Goal: Task Accomplishment & Management: Manage account settings

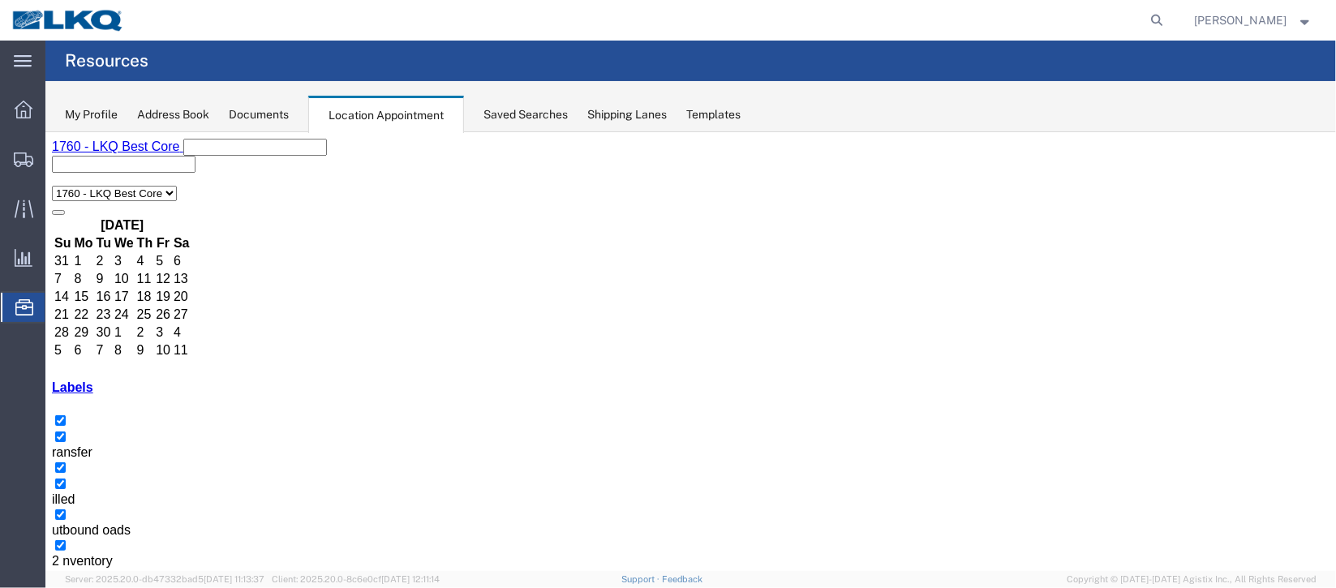
scroll to position [243, 0]
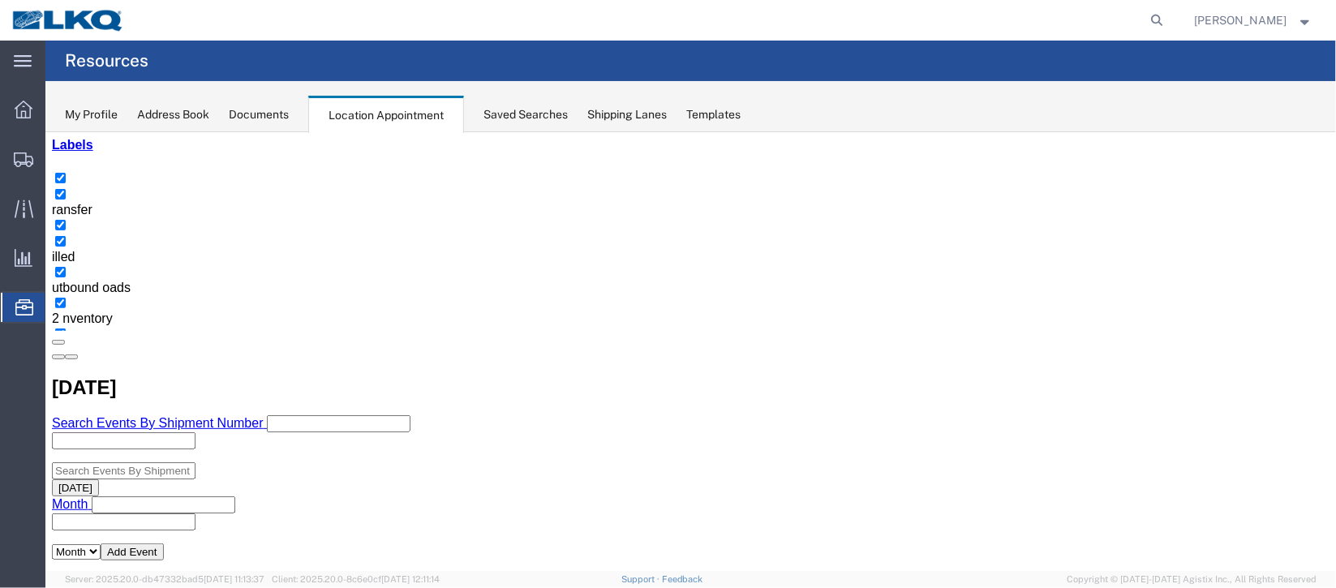
select select "100"
select select "1"
select select "100"
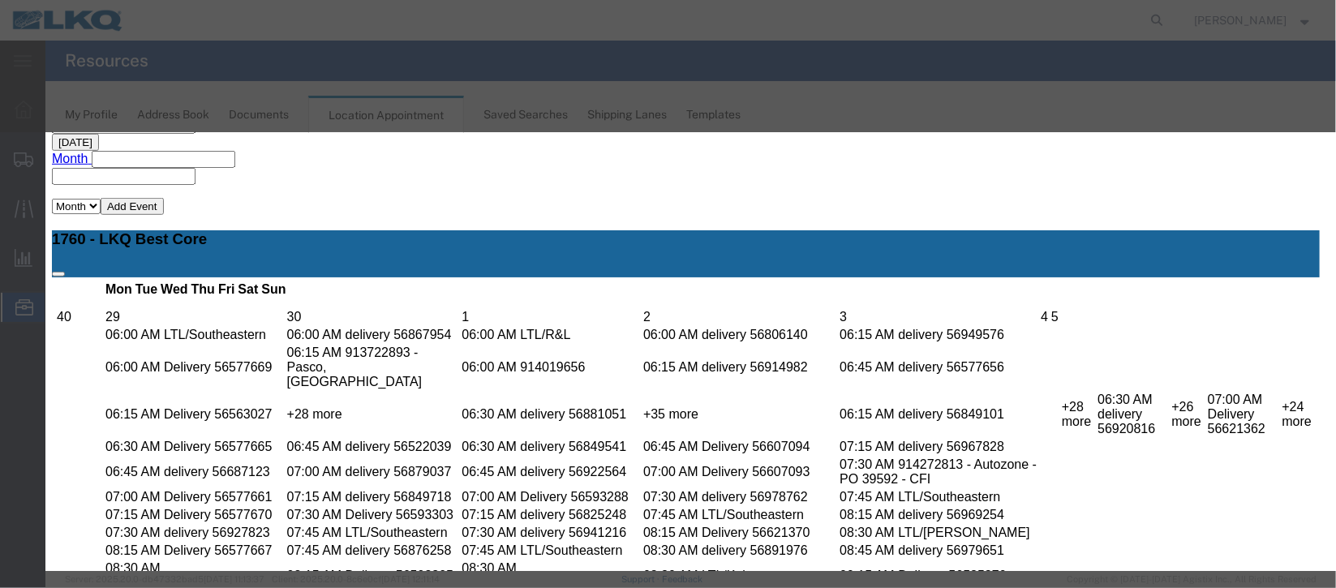
scroll to position [207, 0]
type input "l"
type input "r"
select select "160"
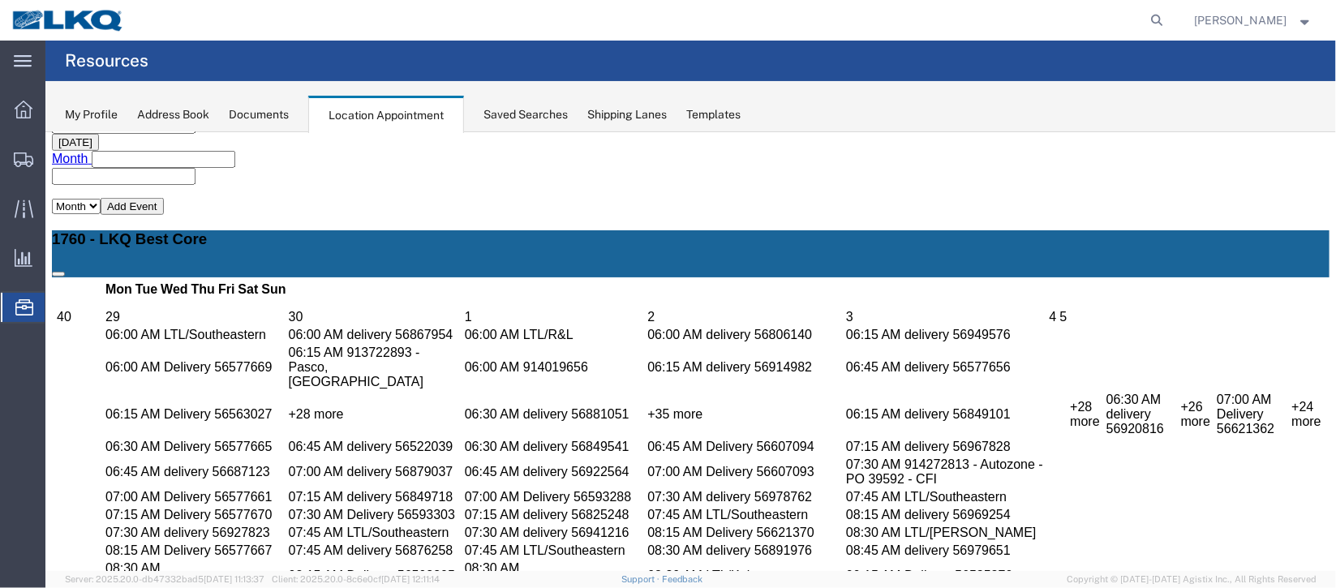
scroll to position [0, 0]
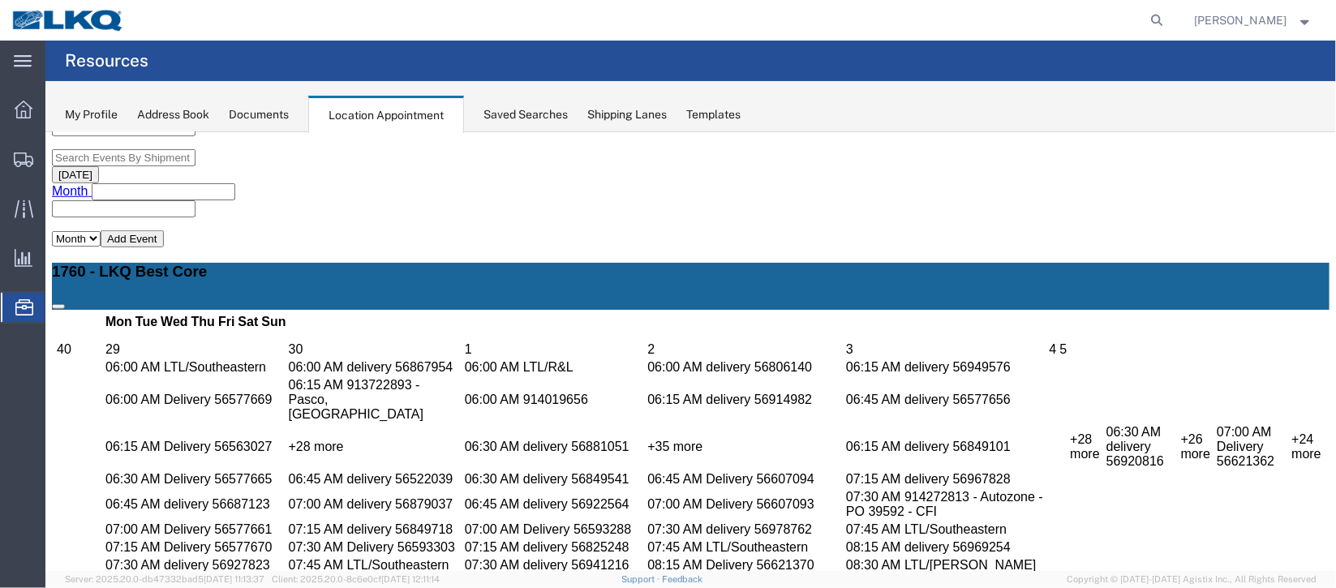
scroll to position [588, 0]
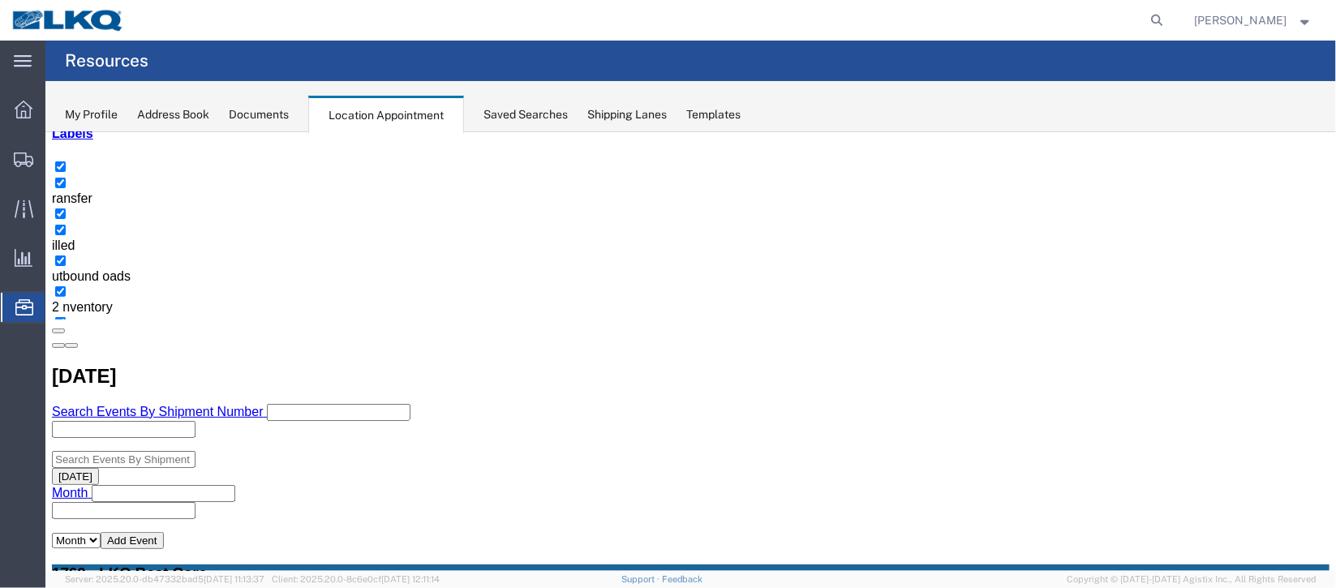
scroll to position [223, 0]
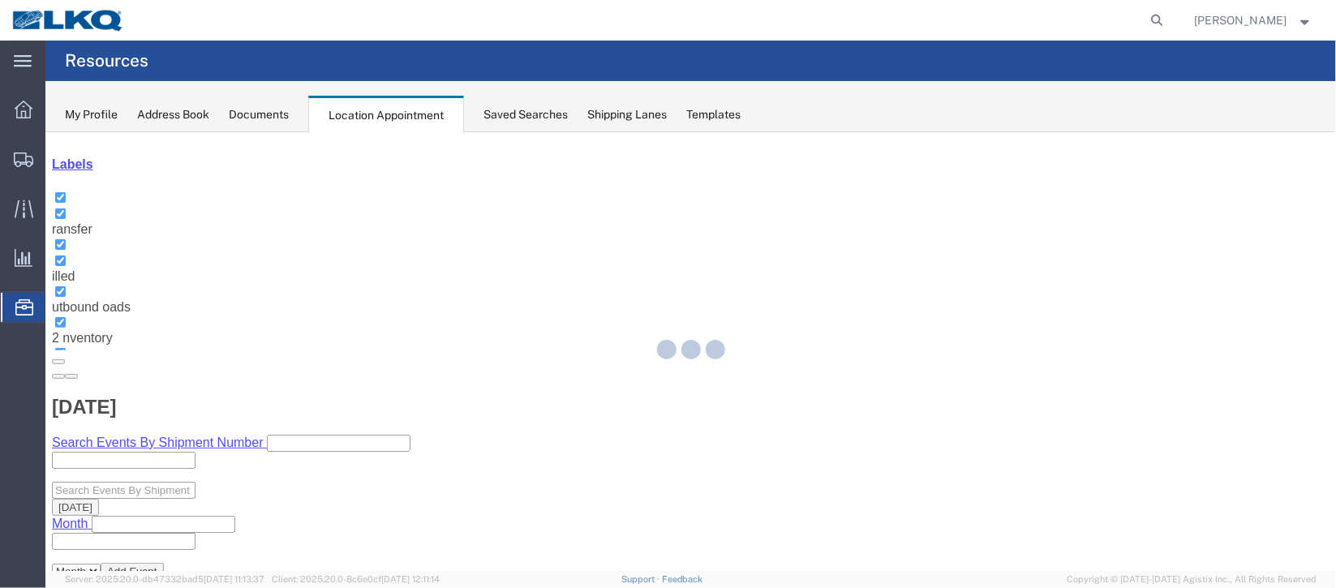
select select "100"
select select "1"
select select
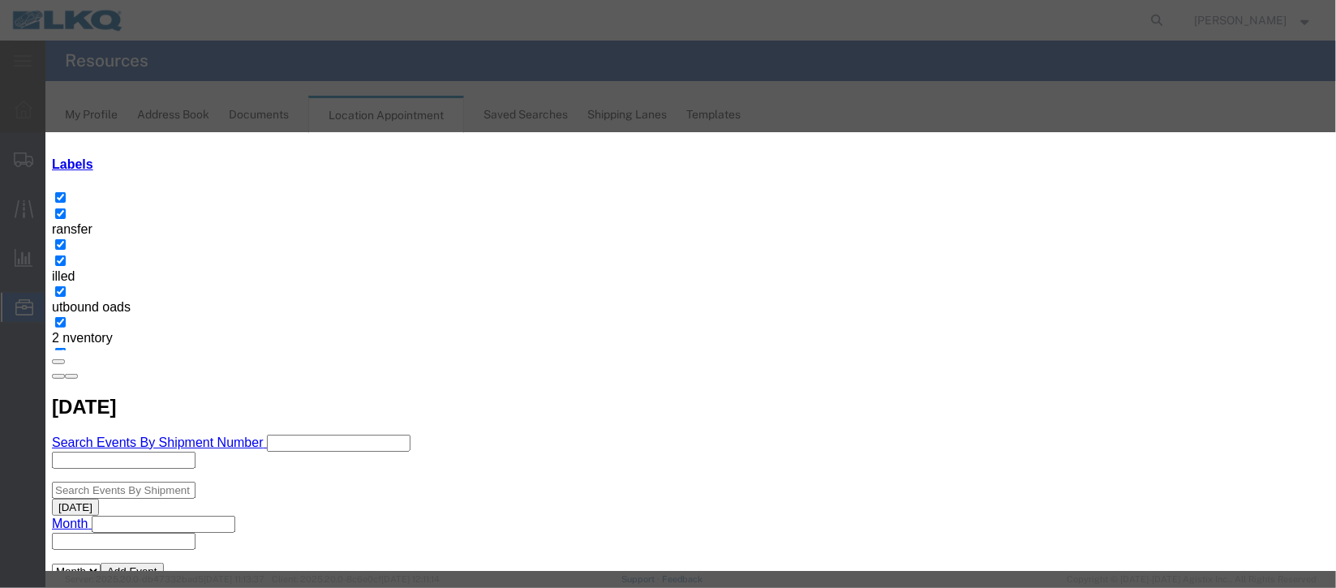
scroll to position [207, 0]
type input "de"
select select "40"
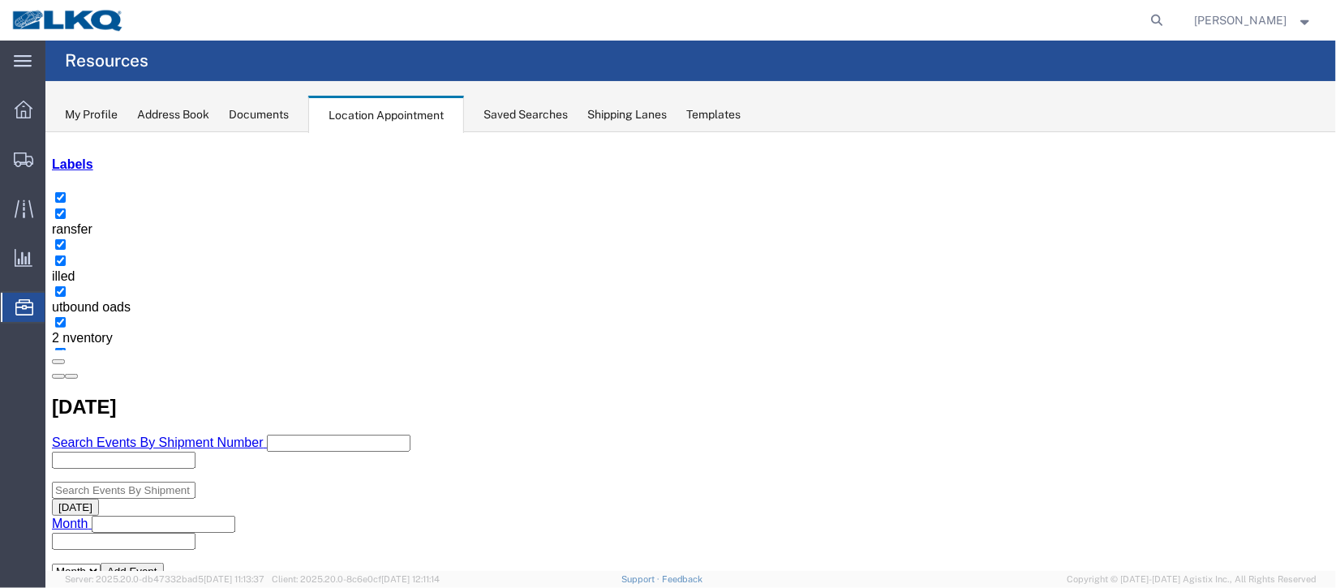
scroll to position [0, 0]
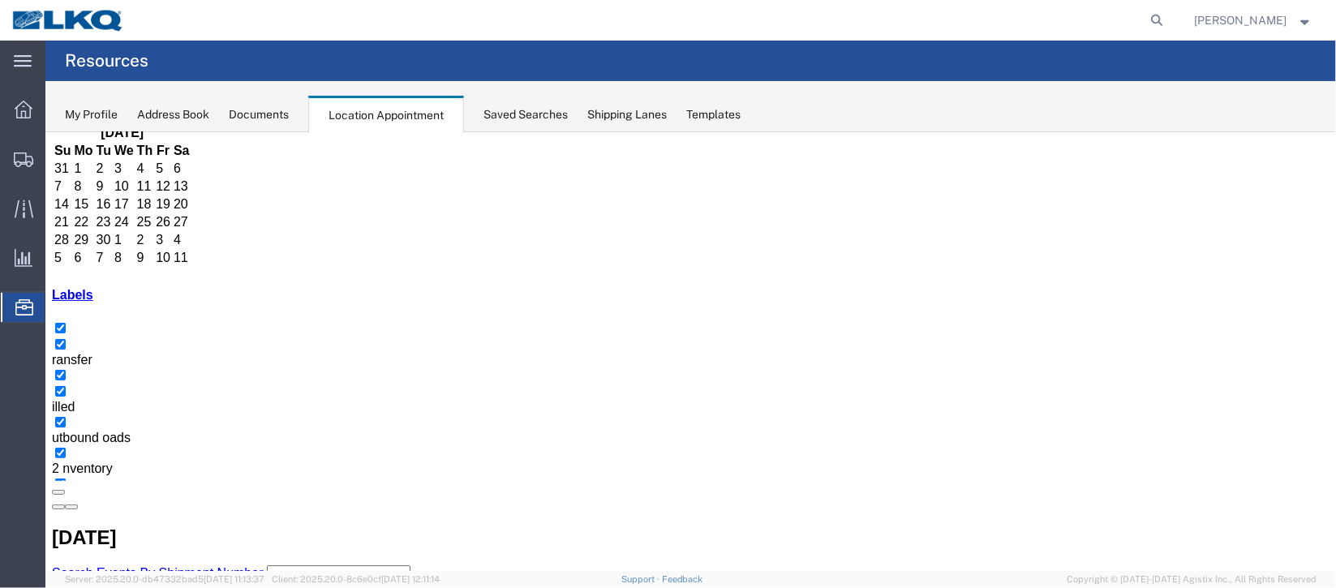
scroll to position [121, 0]
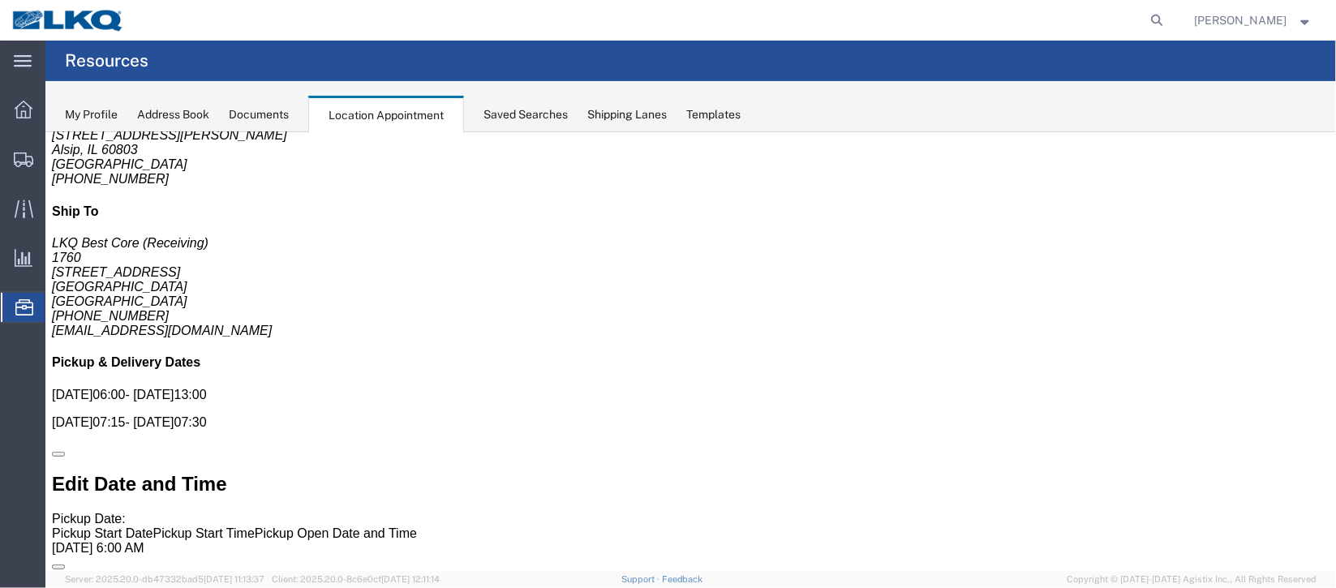
click at [243, 107] on div "Documents" at bounding box center [259, 114] width 60 height 17
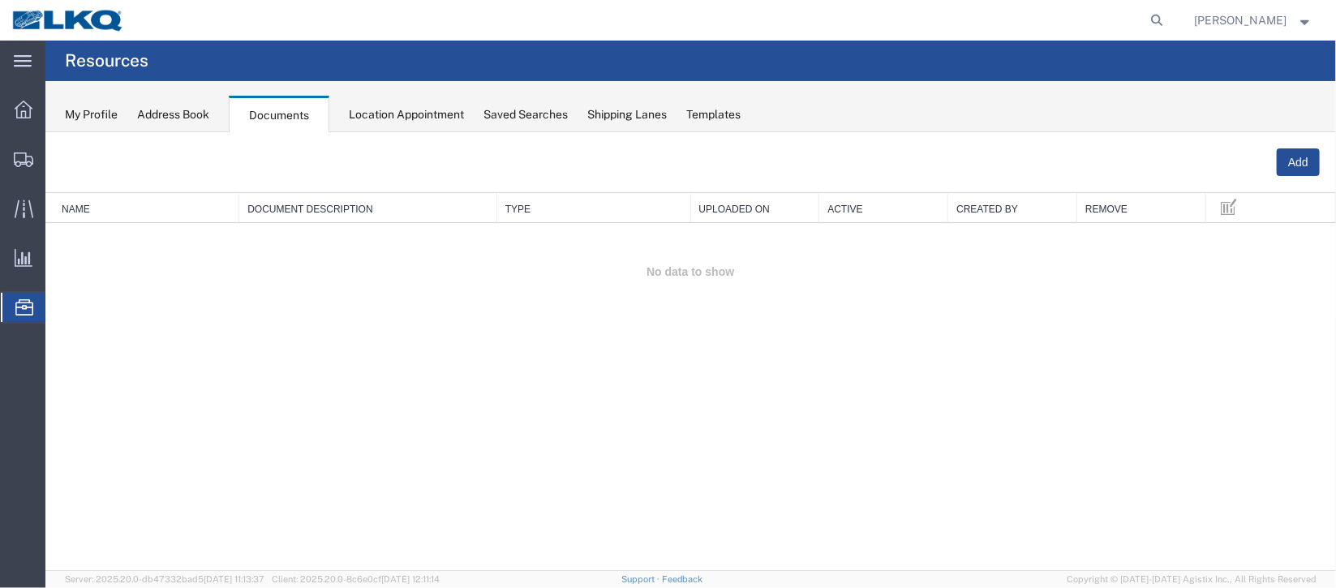
click at [293, 119] on div "Documents" at bounding box center [279, 114] width 101 height 37
click at [0, 0] on span "Location Appointment" at bounding box center [0, 0] width 0 height 0
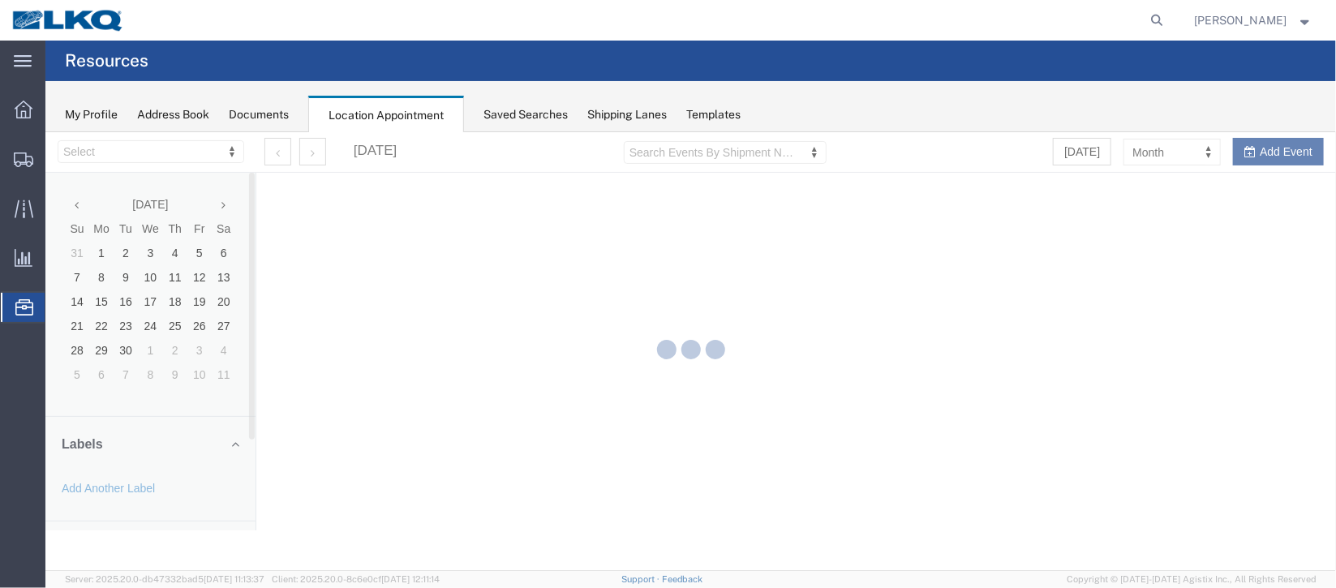
select select "27634"
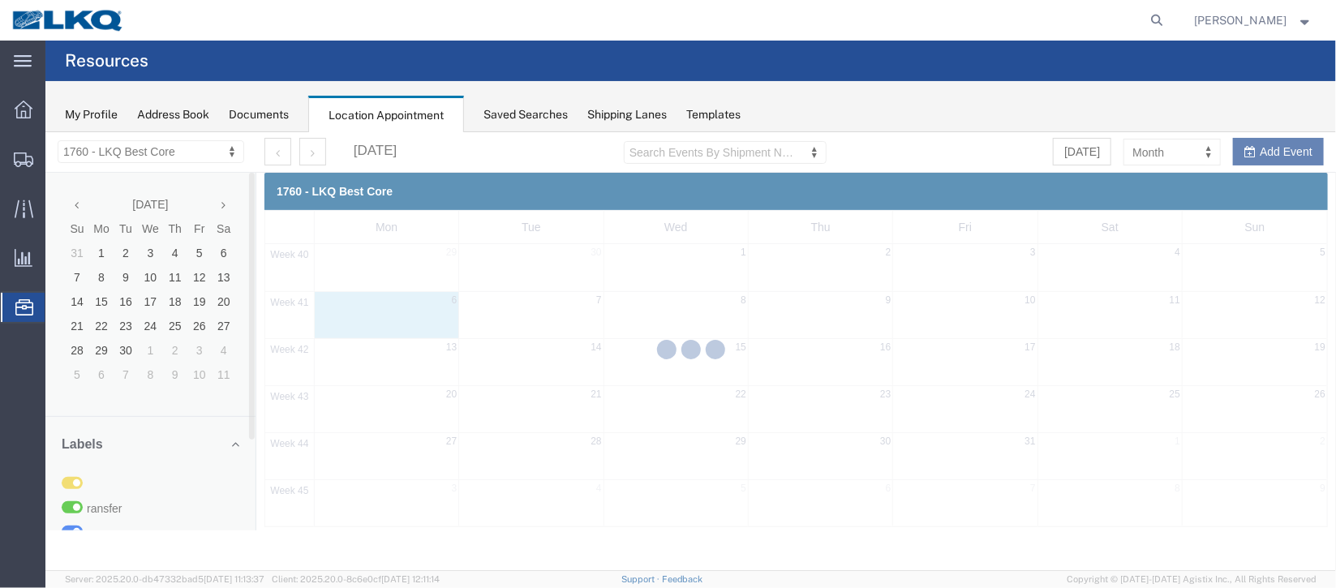
click at [1098, 17] on agx-global-search at bounding box center [911, 20] width 519 height 41
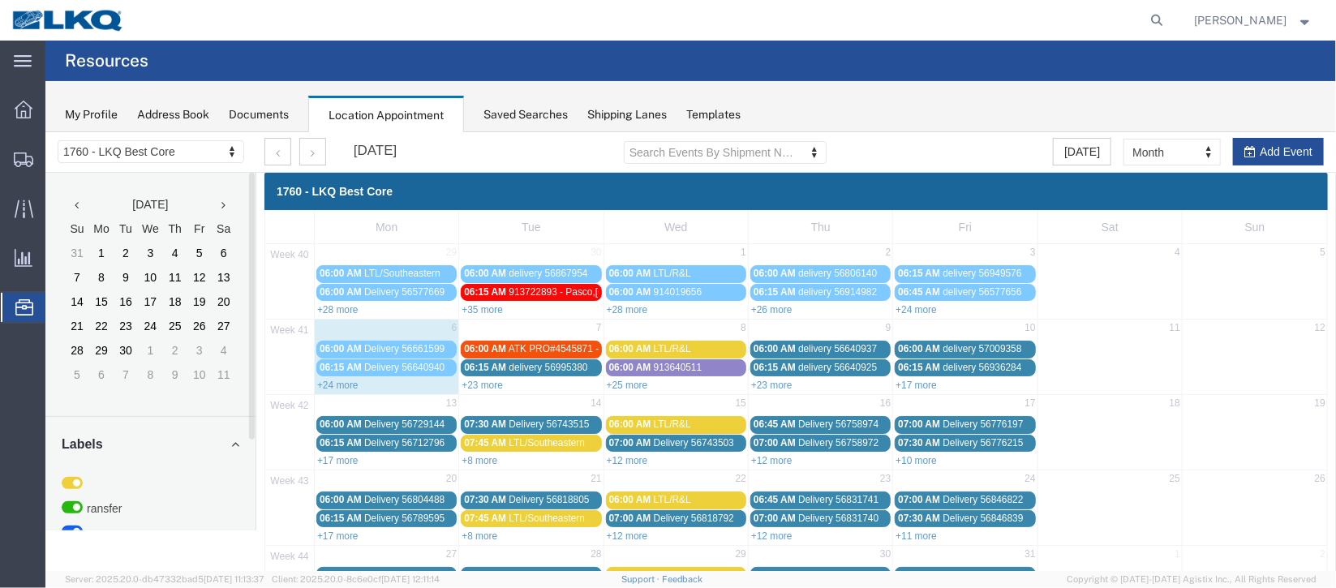
click at [1098, 17] on agx-global-search at bounding box center [911, 20] width 519 height 41
click at [1147, 21] on icon at bounding box center [1158, 20] width 23 height 23
click at [762, 24] on input "search" at bounding box center [899, 20] width 493 height 39
type input "56661609"
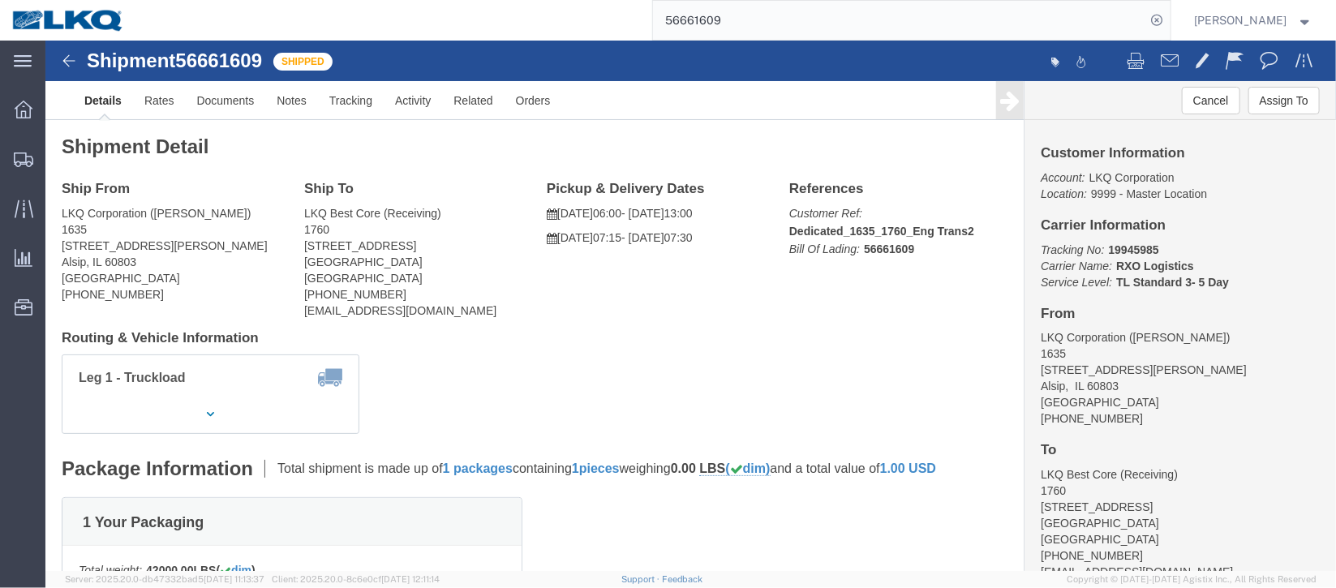
click icon
click p "10/03/2025 06:00 - 10/03/2025 13:00"
click link "Documents"
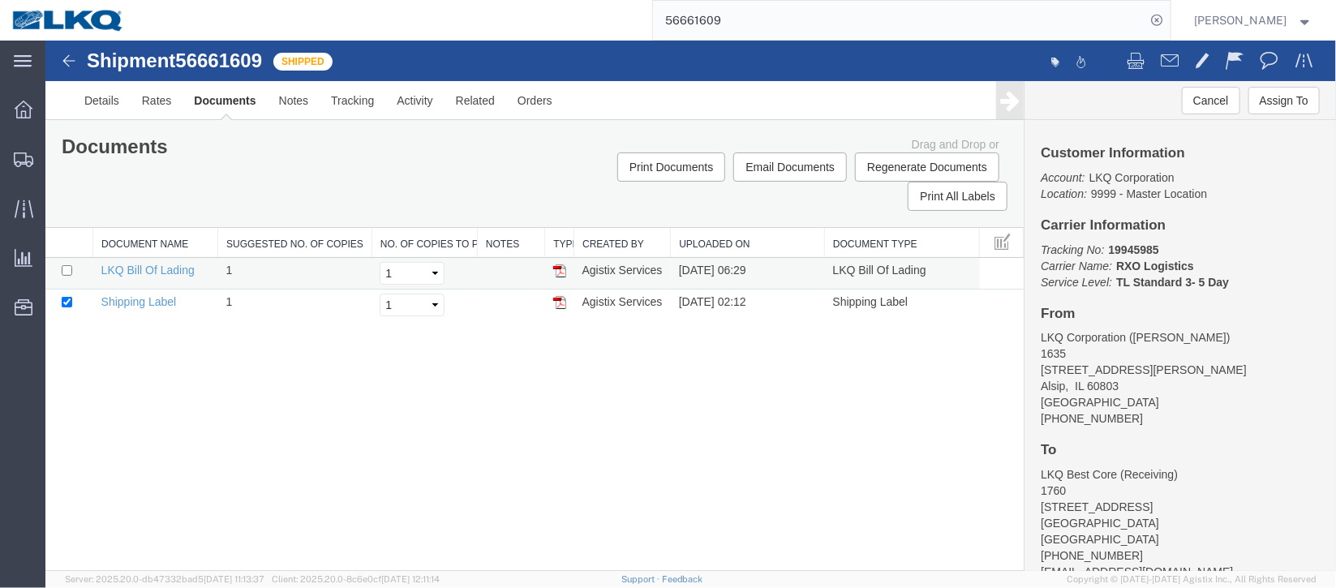
click at [561, 272] on img at bounding box center [559, 270] width 13 height 13
click at [0, 0] on span "Location Appointment" at bounding box center [0, 0] width 0 height 0
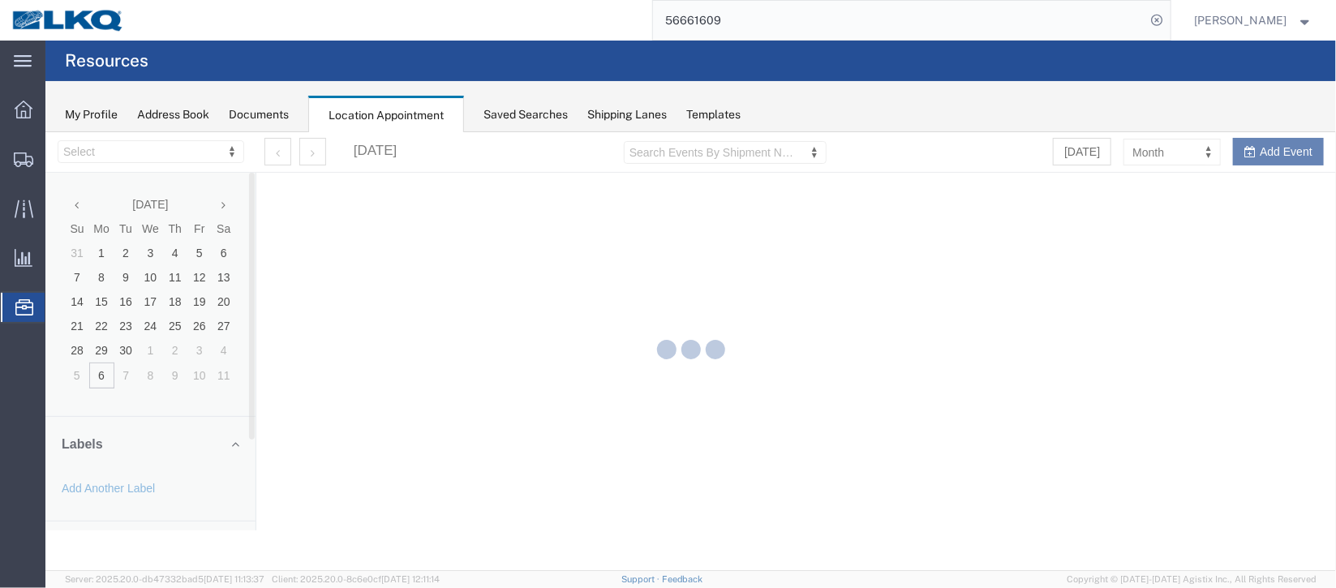
select select "27634"
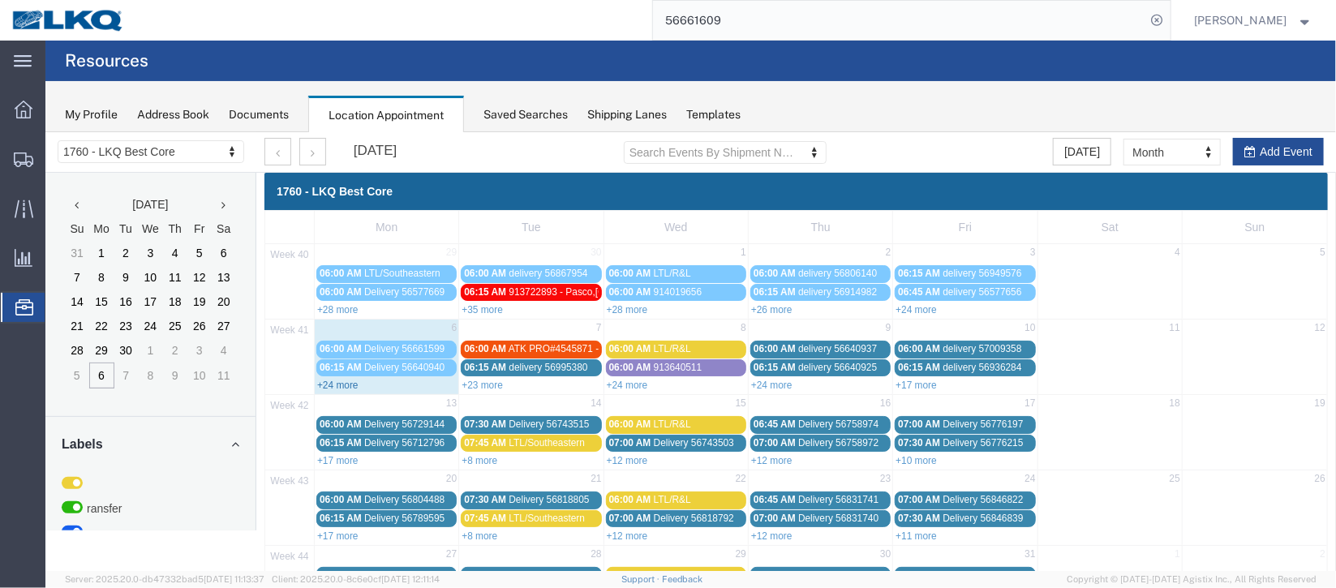
click at [355, 382] on link "+24 more" at bounding box center [336, 384] width 41 height 11
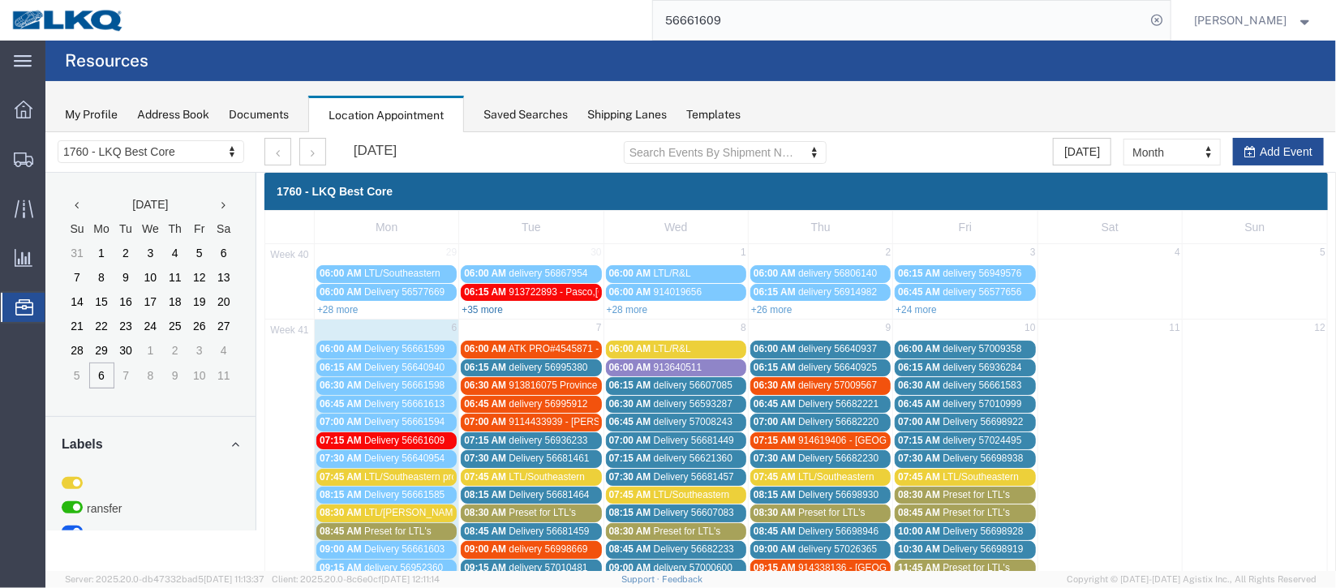
click at [493, 309] on link "+35 more" at bounding box center [481, 308] width 41 height 11
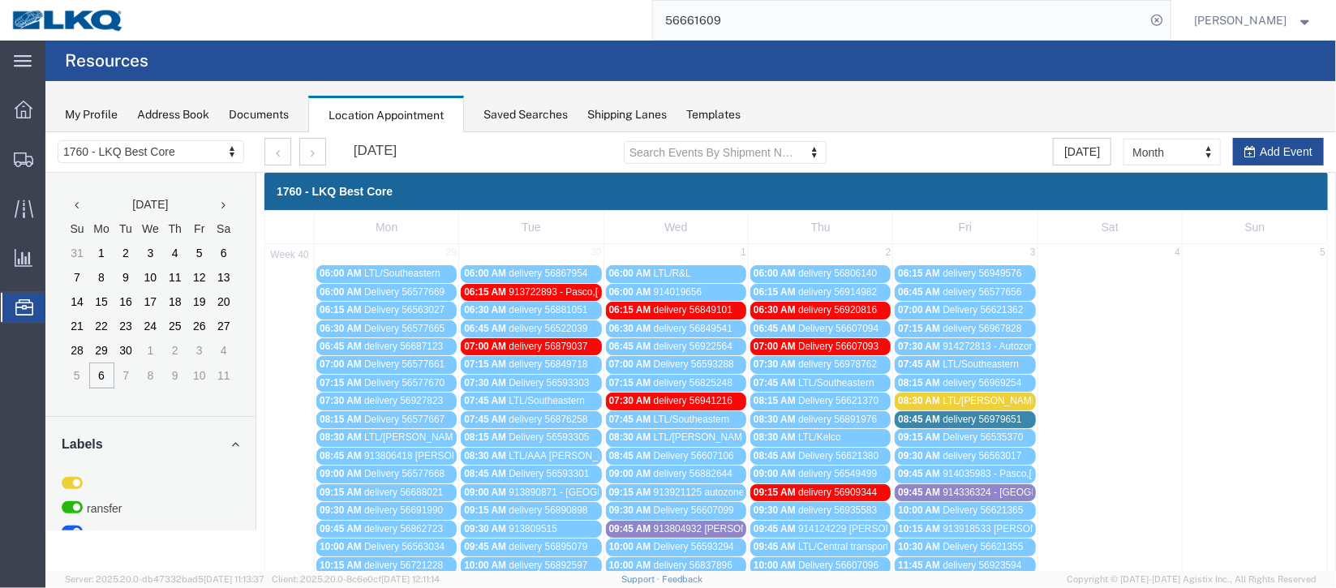
click at [622, 454] on span "08:45 AM" at bounding box center [630, 455] width 42 height 11
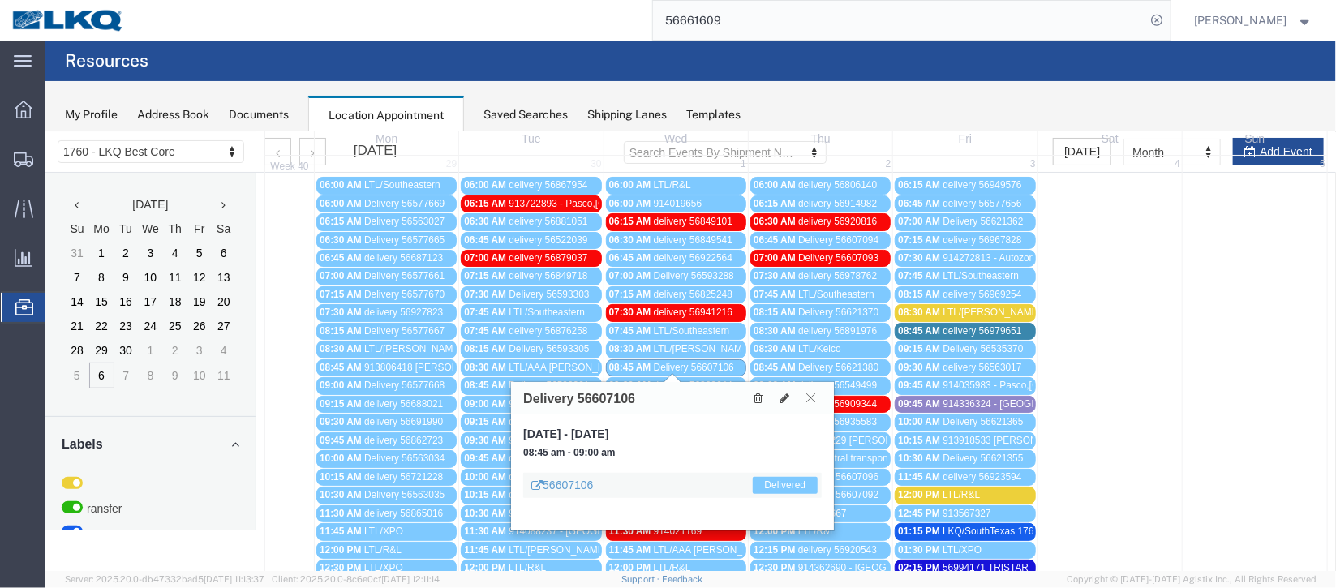
scroll to position [121, 0]
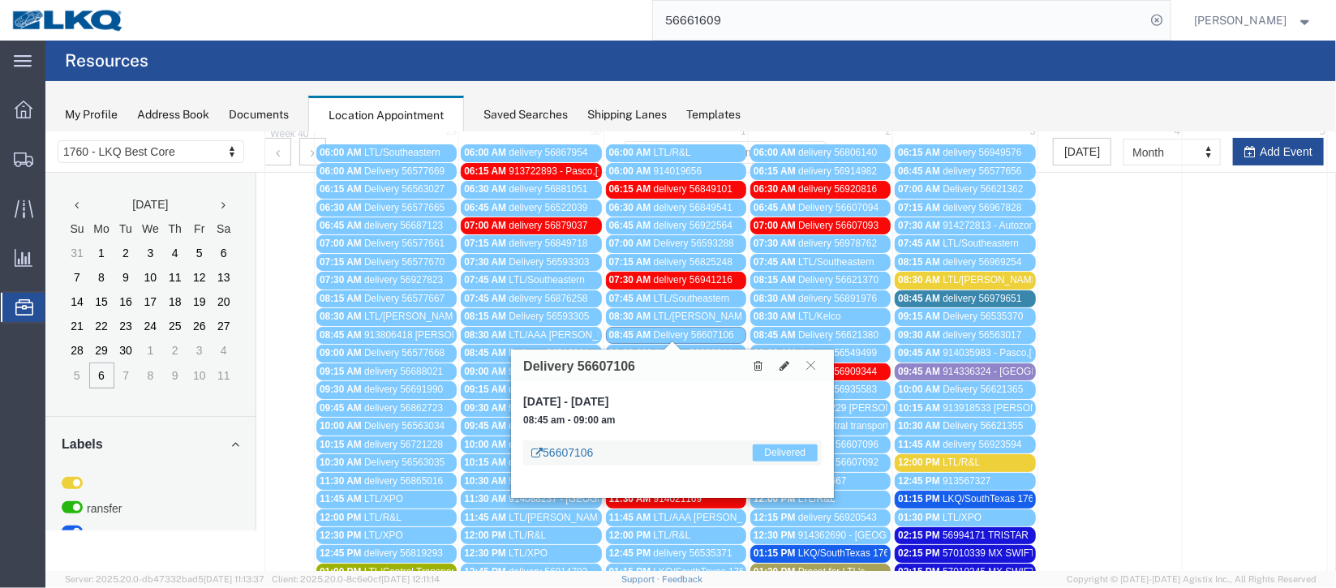
click at [575, 450] on link "56607106" at bounding box center [562, 452] width 62 height 16
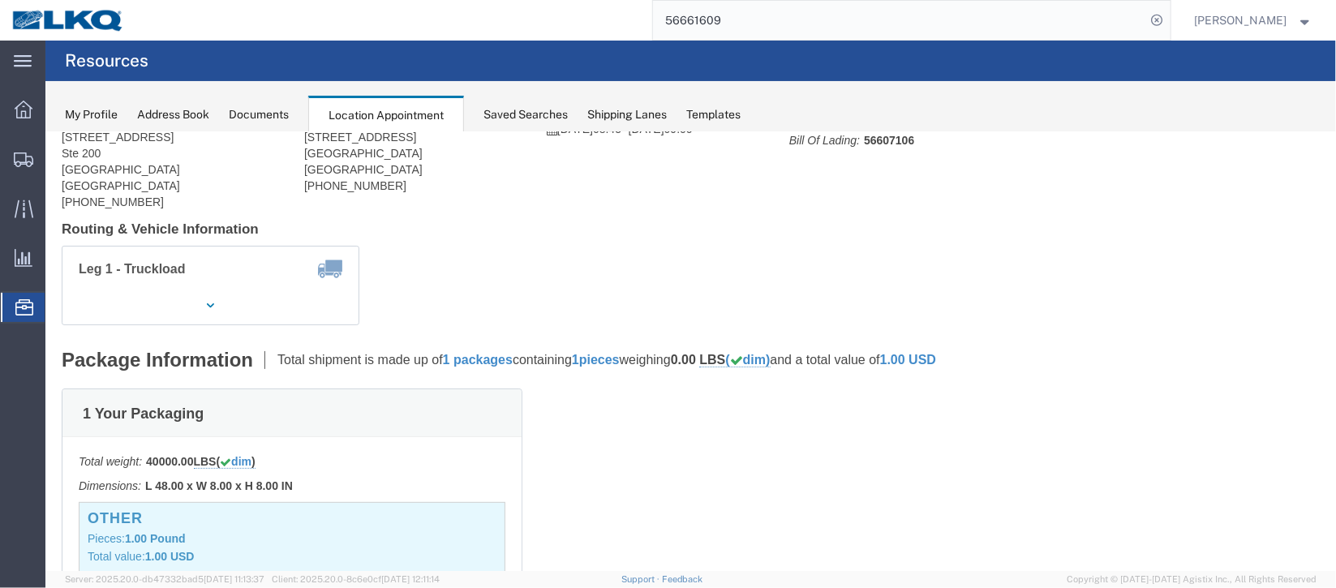
scroll to position [0, 0]
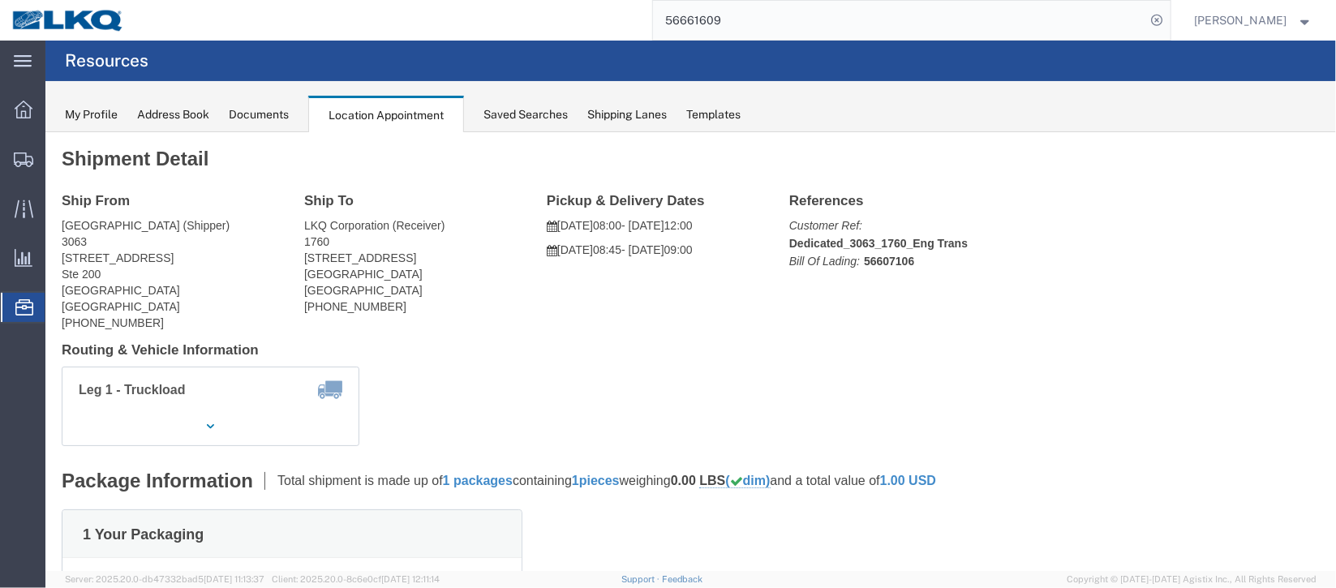
click at [252, 117] on div "Documents" at bounding box center [259, 114] width 60 height 17
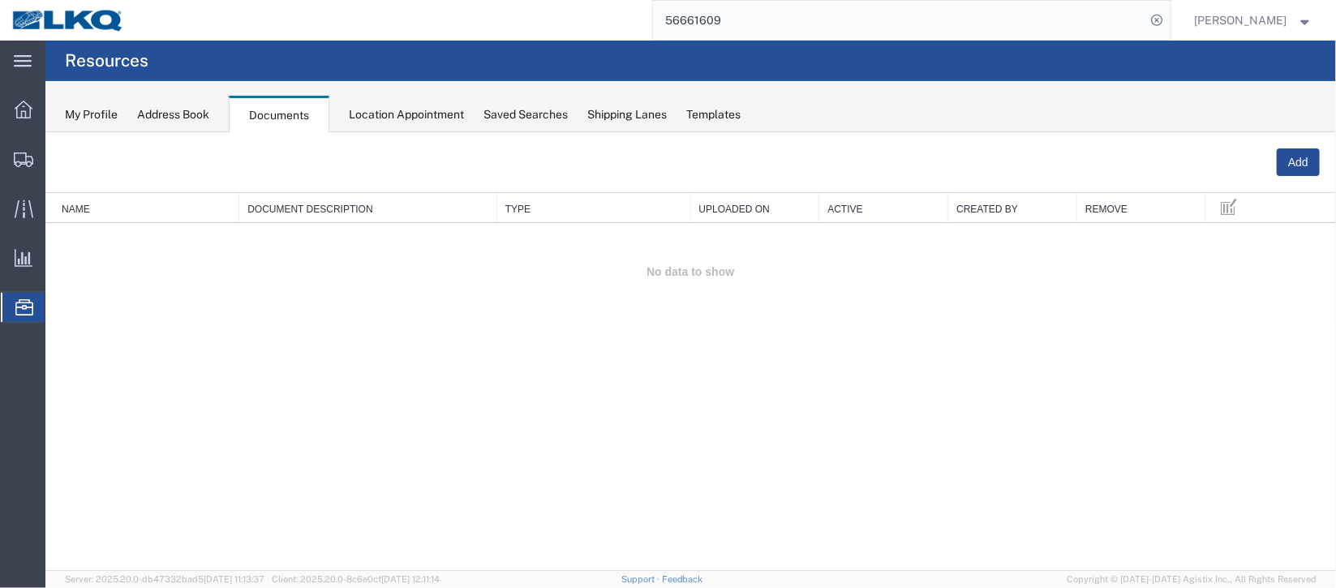
click at [389, 117] on div "Location Appointment" at bounding box center [406, 114] width 115 height 17
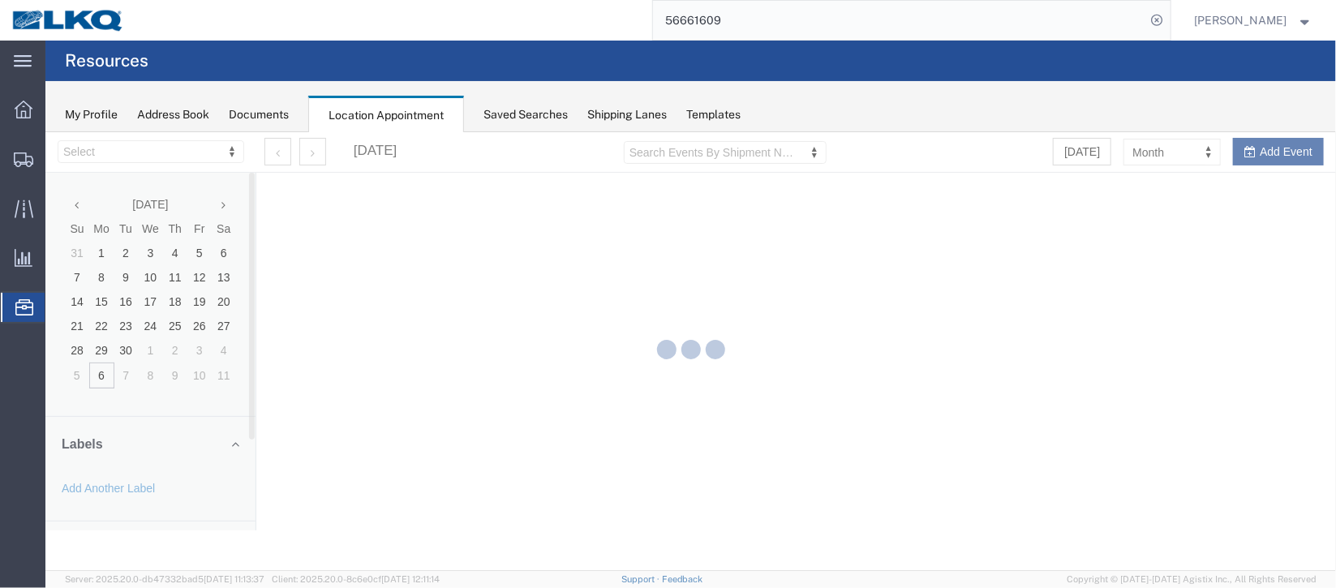
select select "27634"
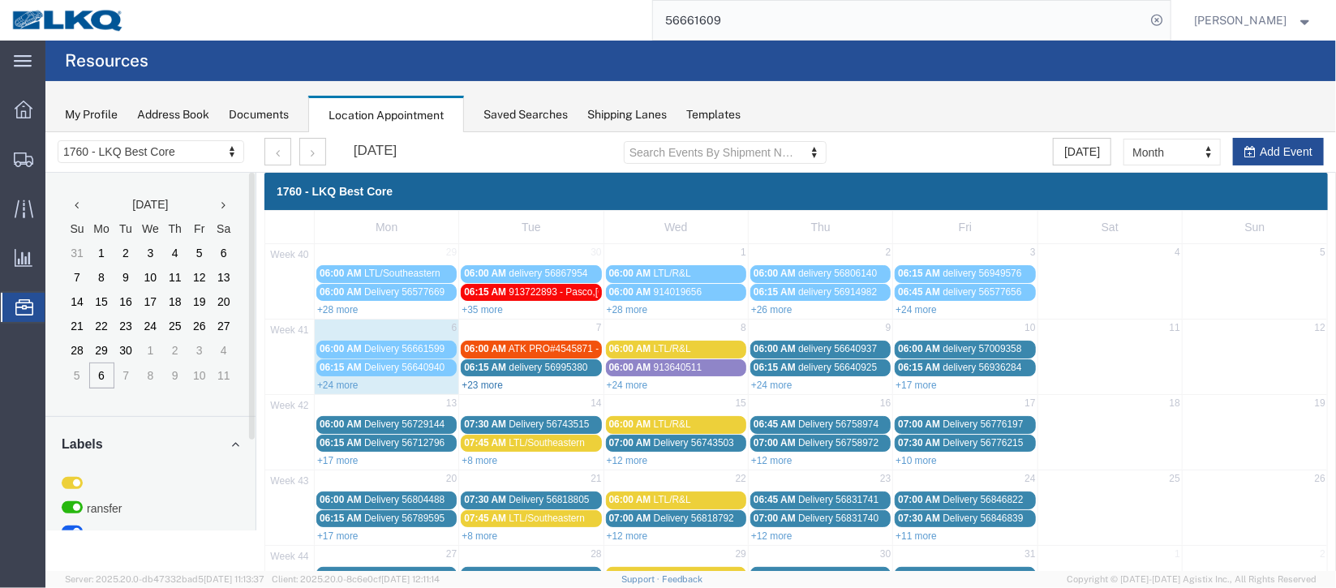
click at [478, 381] on link "+23 more" at bounding box center [481, 384] width 41 height 11
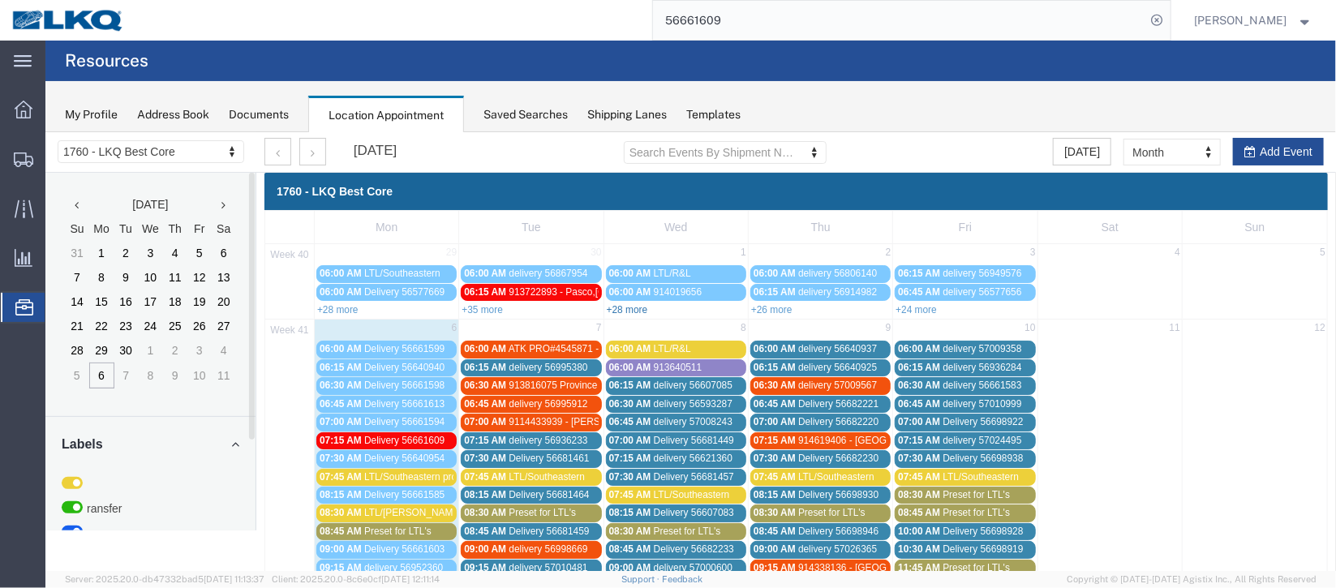
click at [618, 308] on link "+28 more" at bounding box center [626, 308] width 41 height 11
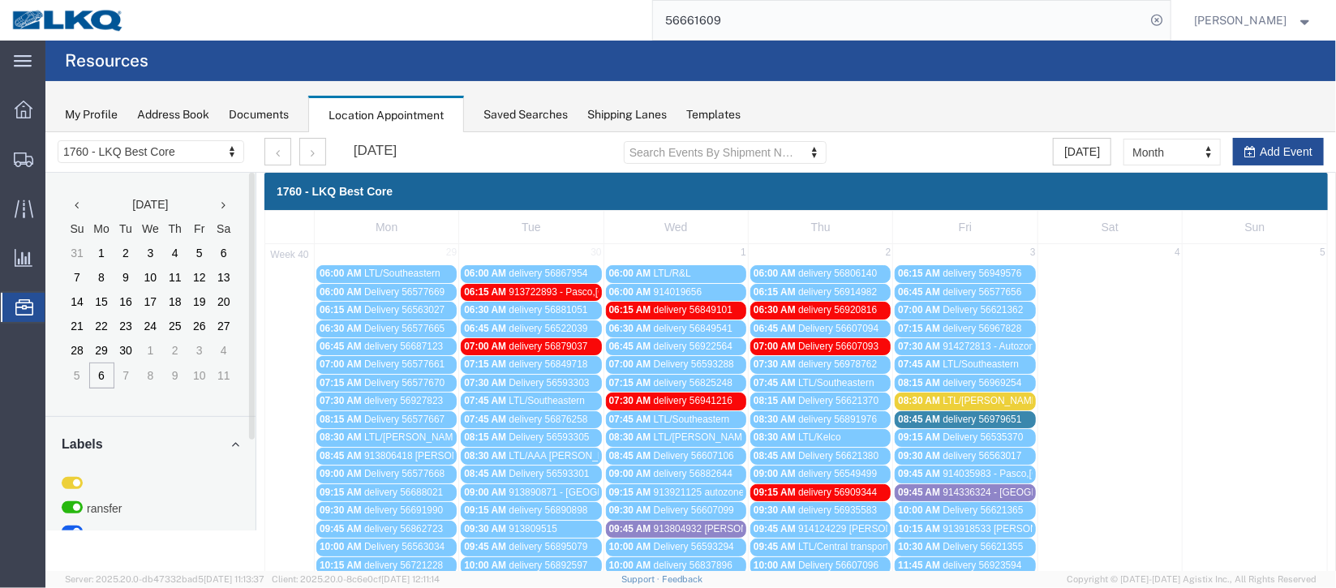
scroll to position [121, 0]
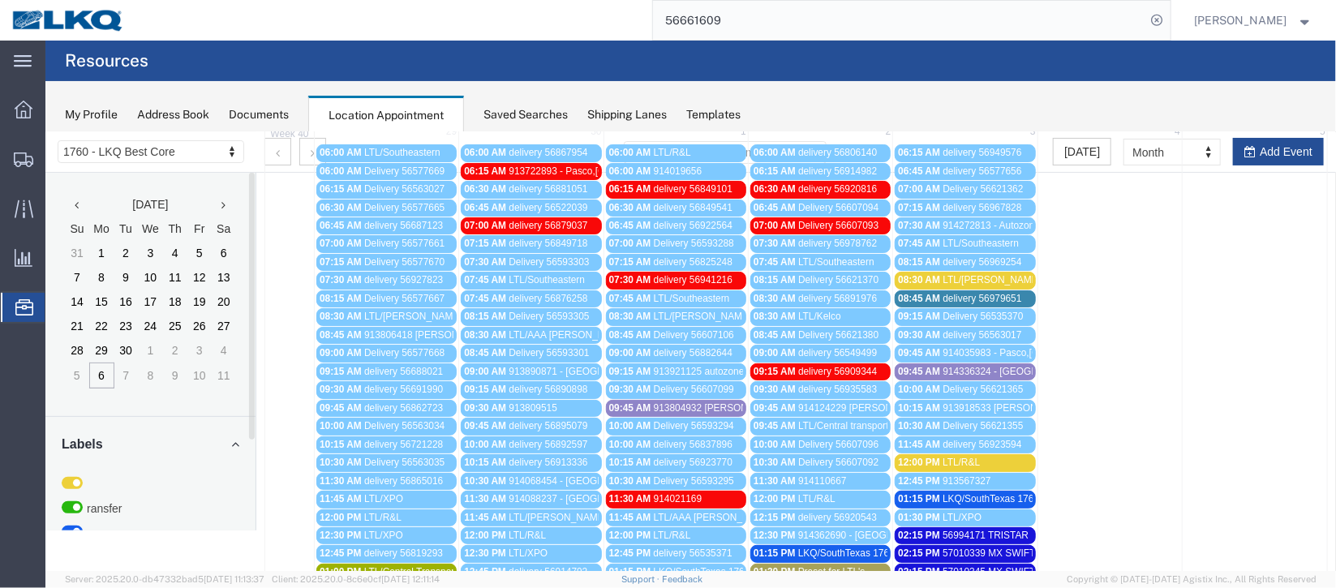
click at [487, 348] on span "08:45 AM" at bounding box center [484, 351] width 42 height 11
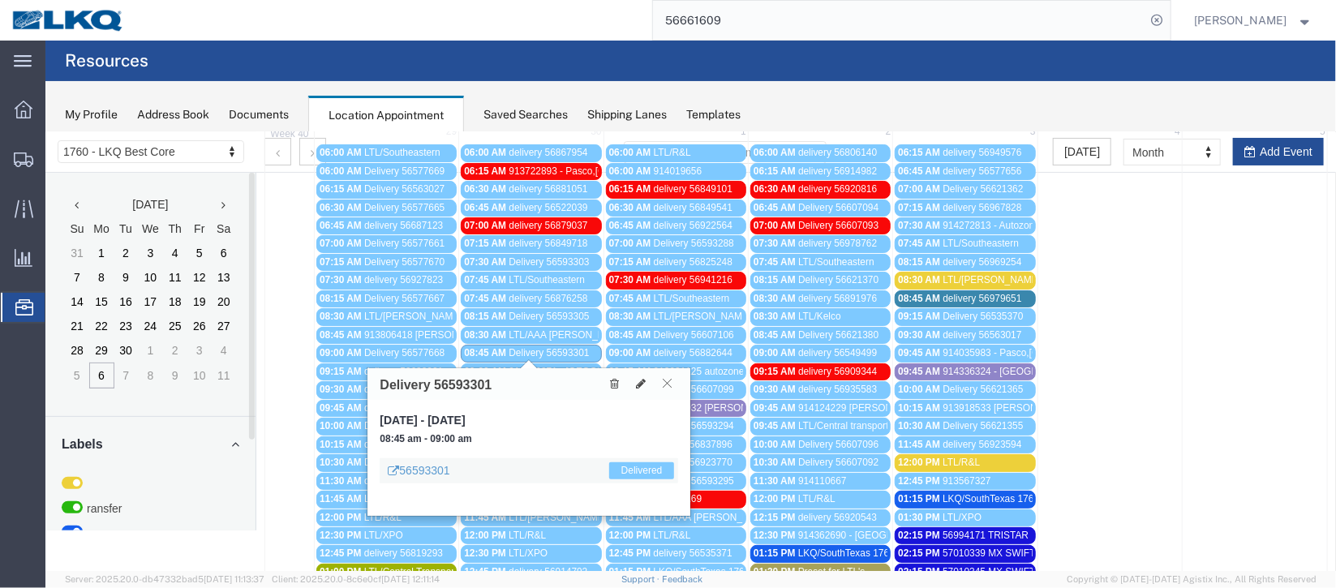
click at [666, 385] on icon at bounding box center [666, 382] width 9 height 10
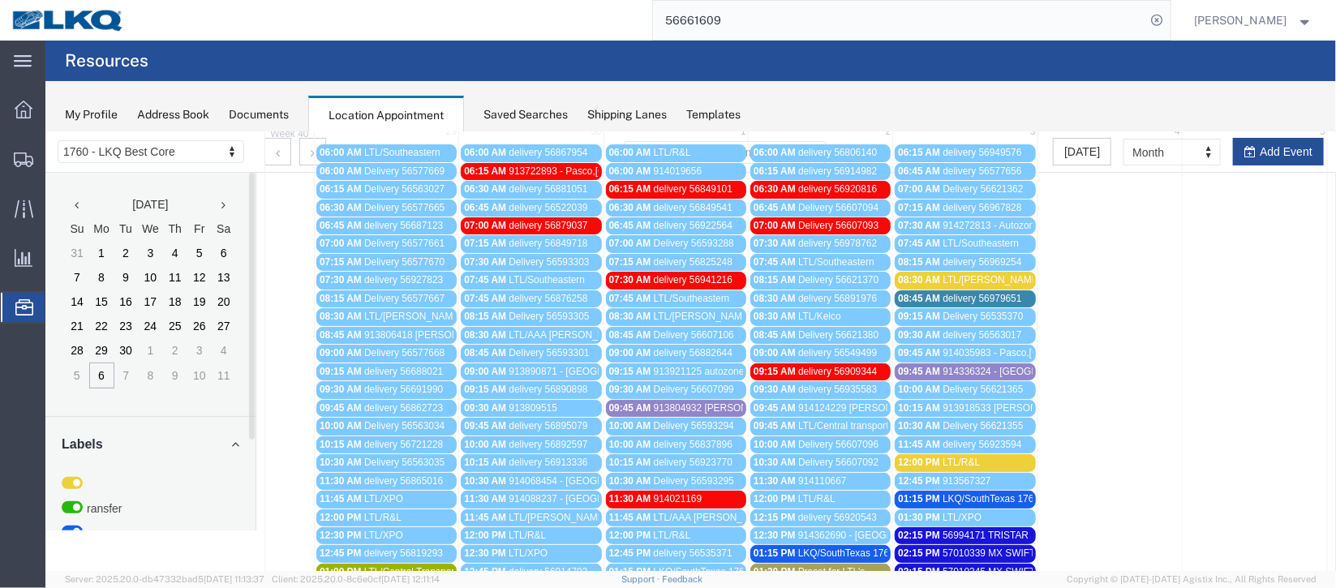
scroll to position [0, 0]
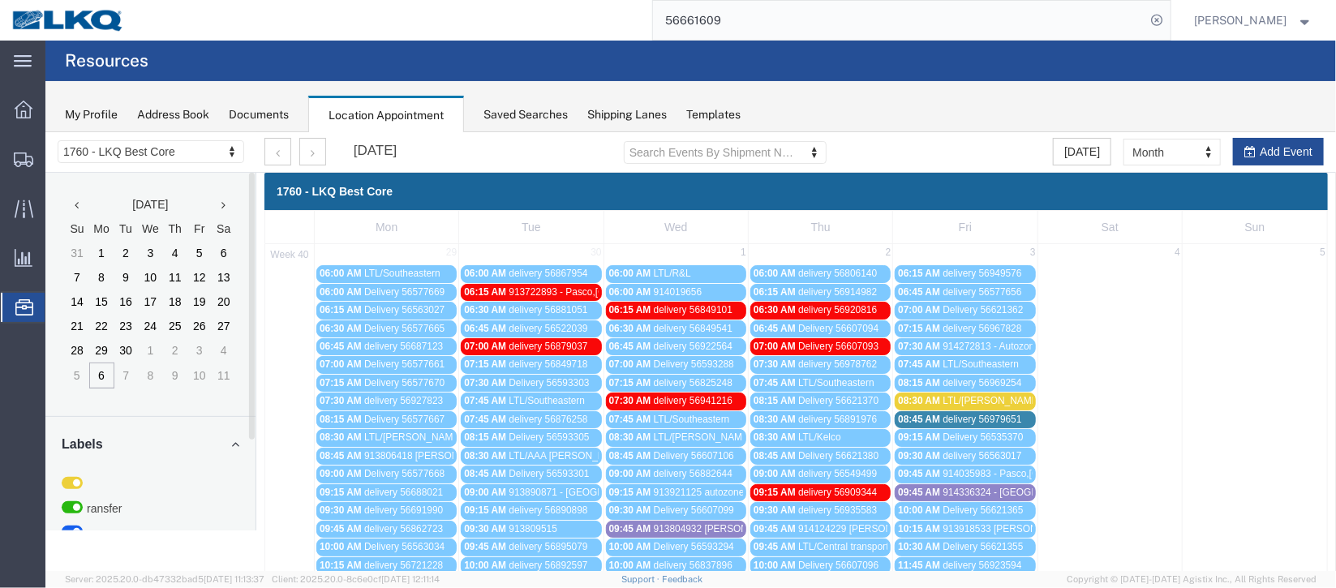
click at [527, 475] on span "Delivery 56593301" at bounding box center [548, 472] width 80 height 11
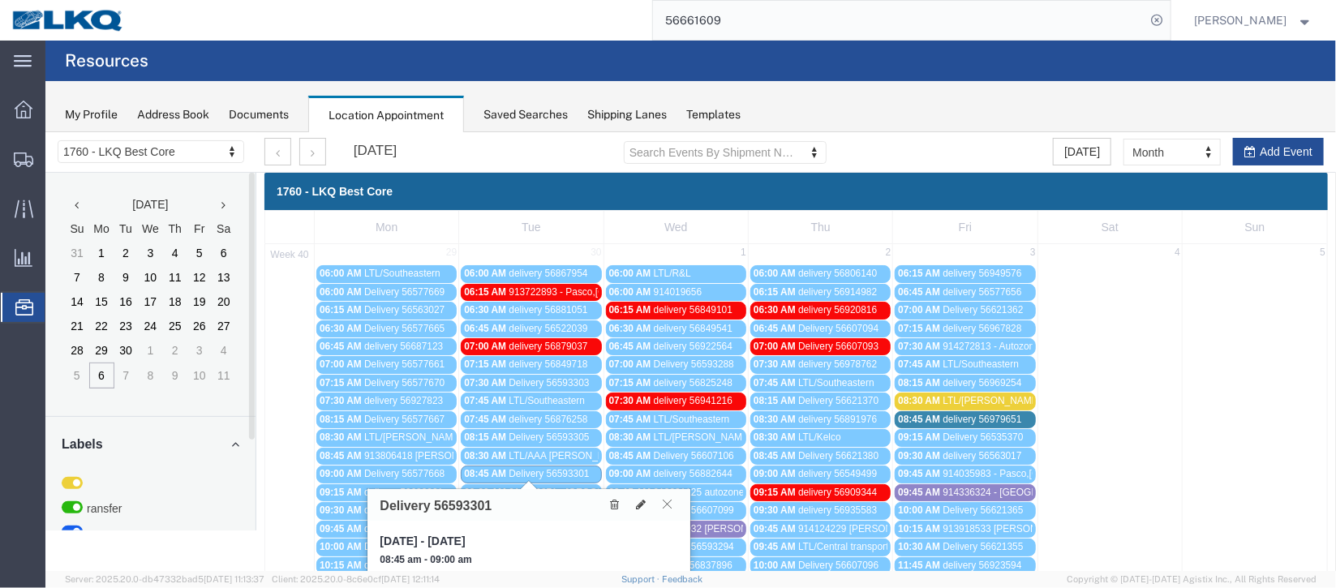
click at [662, 501] on icon at bounding box center [666, 503] width 9 height 10
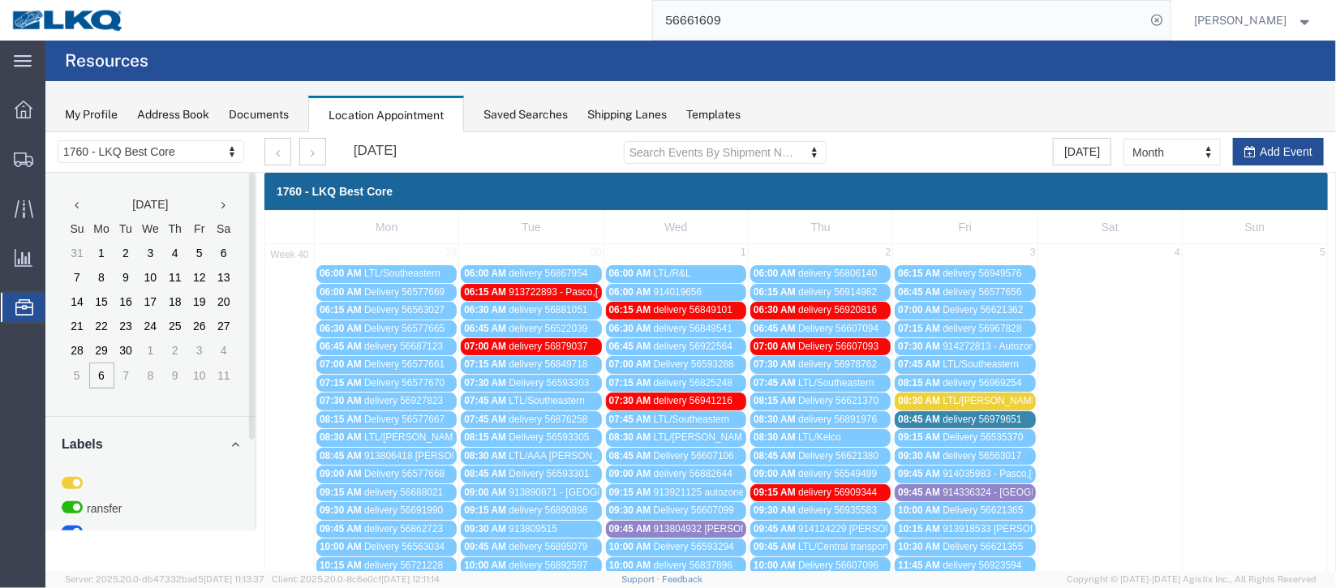
scroll to position [121, 0]
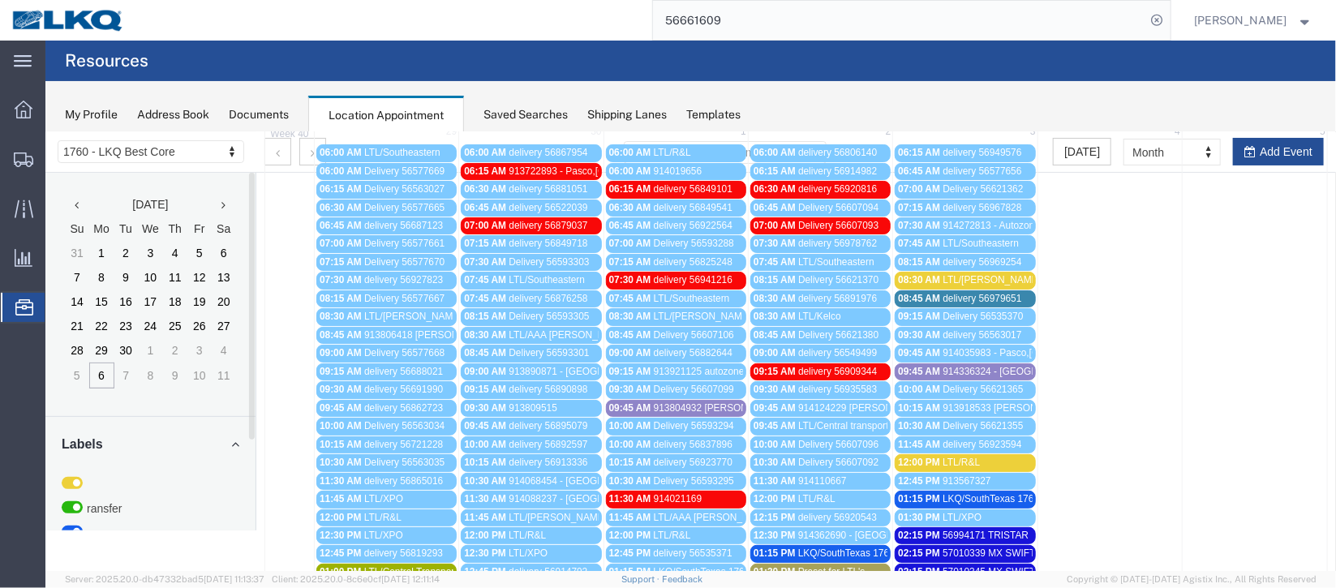
click at [665, 329] on span "Delivery 56607106" at bounding box center [693, 334] width 80 height 11
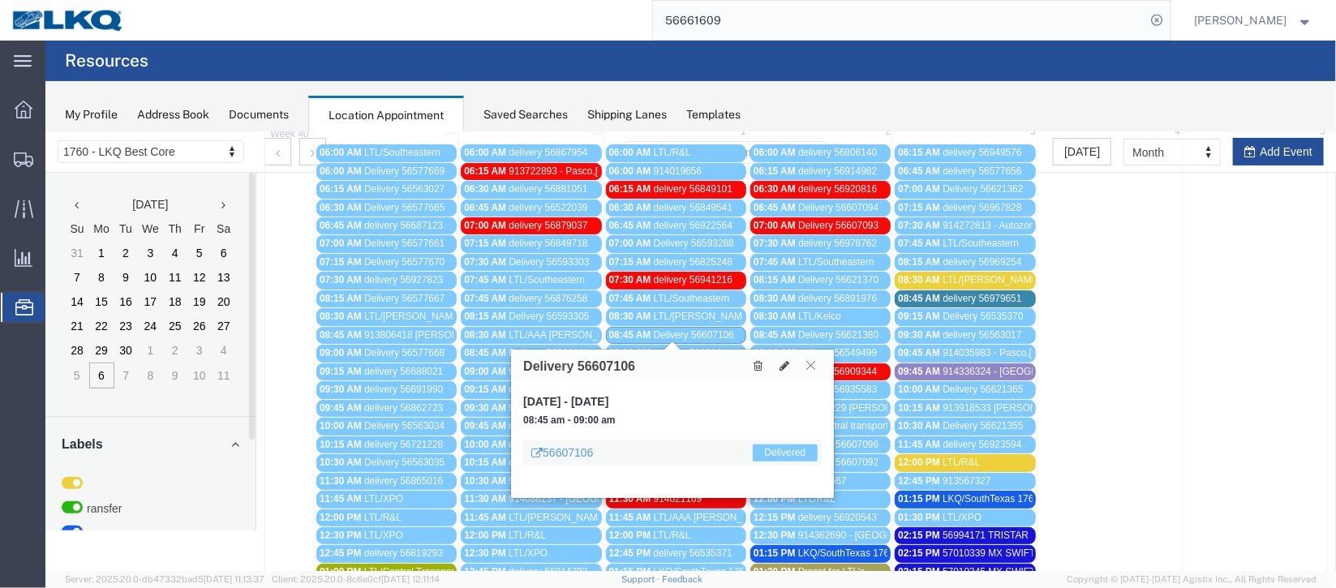
click at [812, 362] on icon at bounding box center [810, 364] width 9 height 10
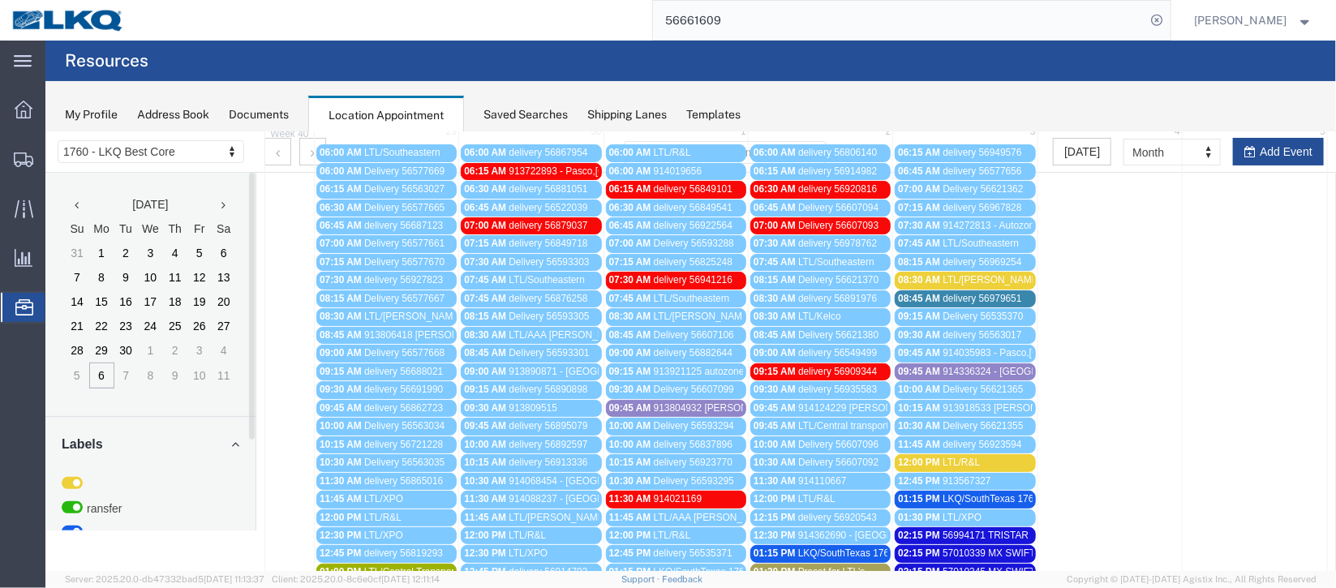
click at [715, 207] on span "delivery 56849541" at bounding box center [692, 206] width 79 height 11
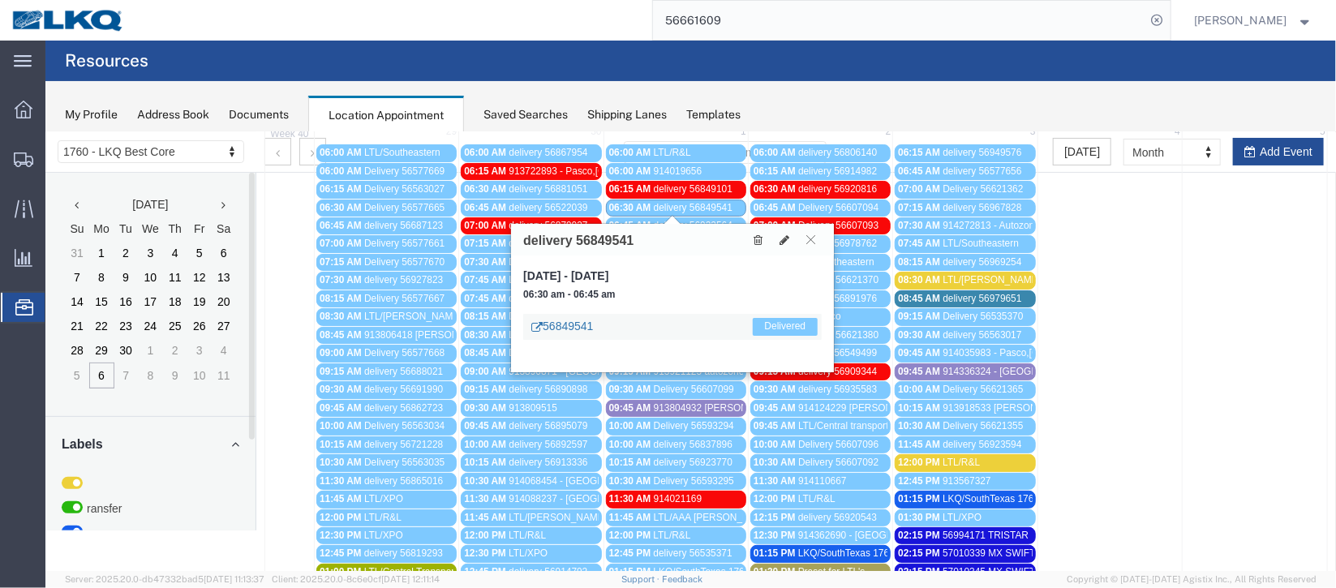
click at [570, 328] on link "56849541" at bounding box center [562, 325] width 62 height 16
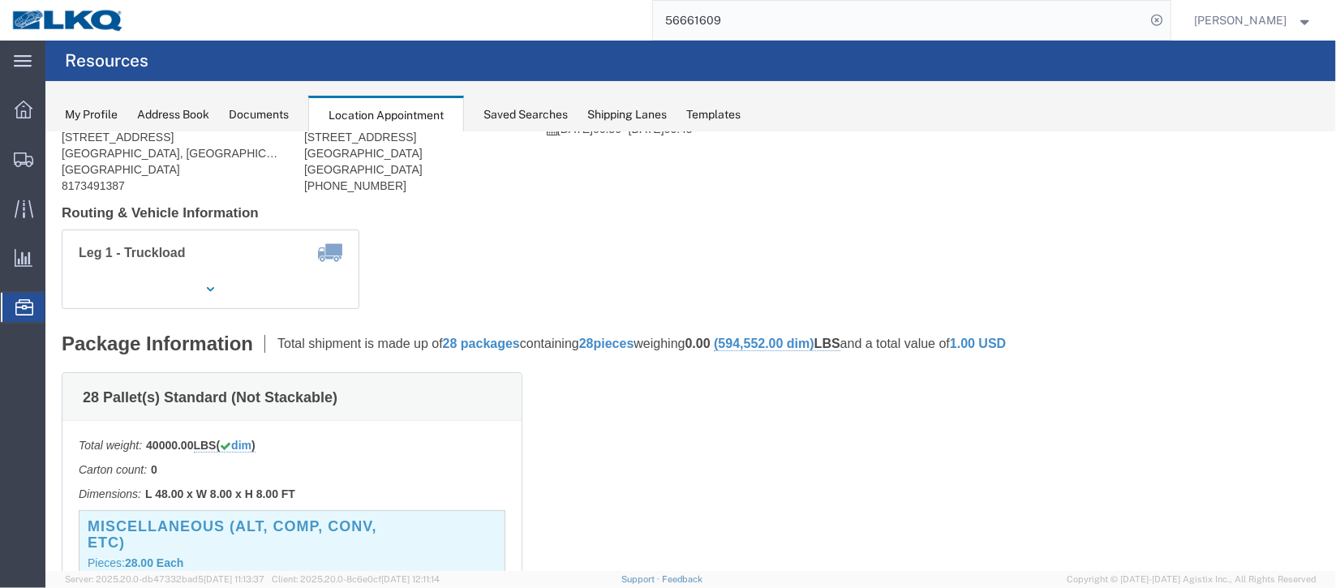
scroll to position [0, 0]
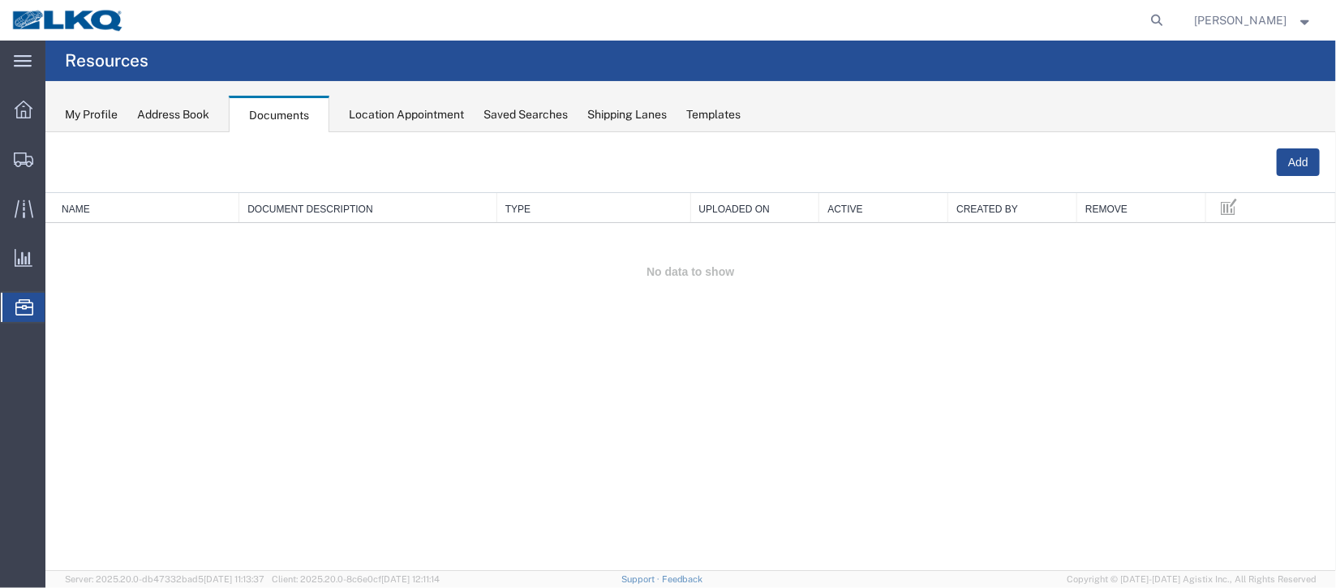
click at [381, 109] on div "Location Appointment" at bounding box center [406, 114] width 115 height 17
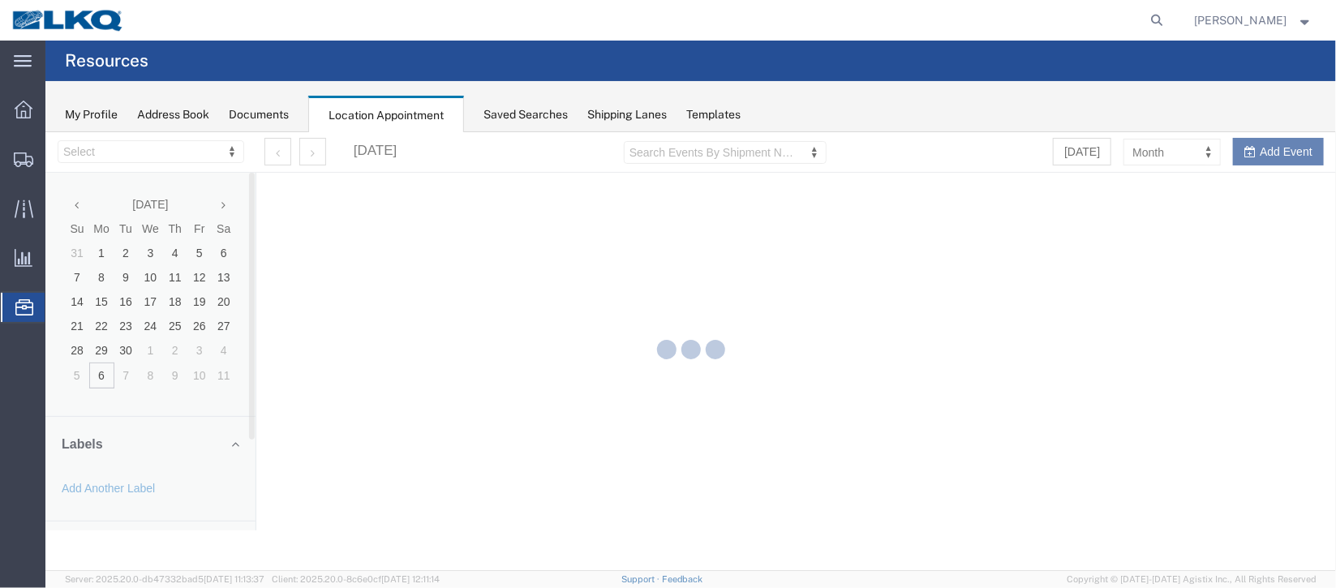
select select "27634"
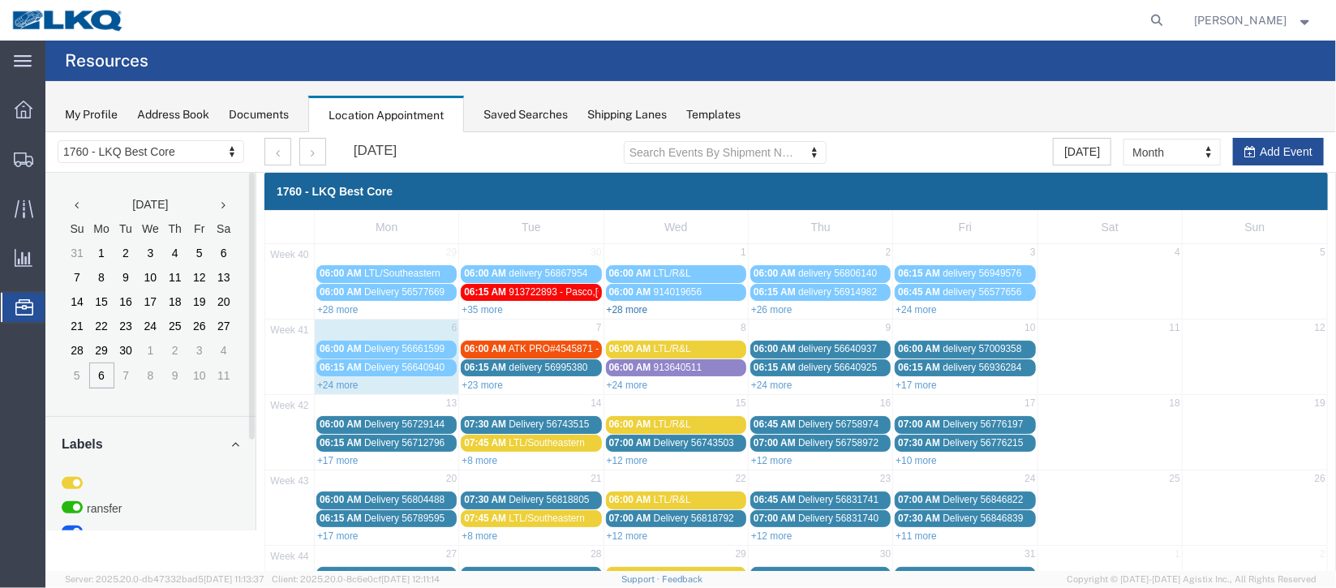
click at [632, 310] on link "+28 more" at bounding box center [626, 308] width 41 height 11
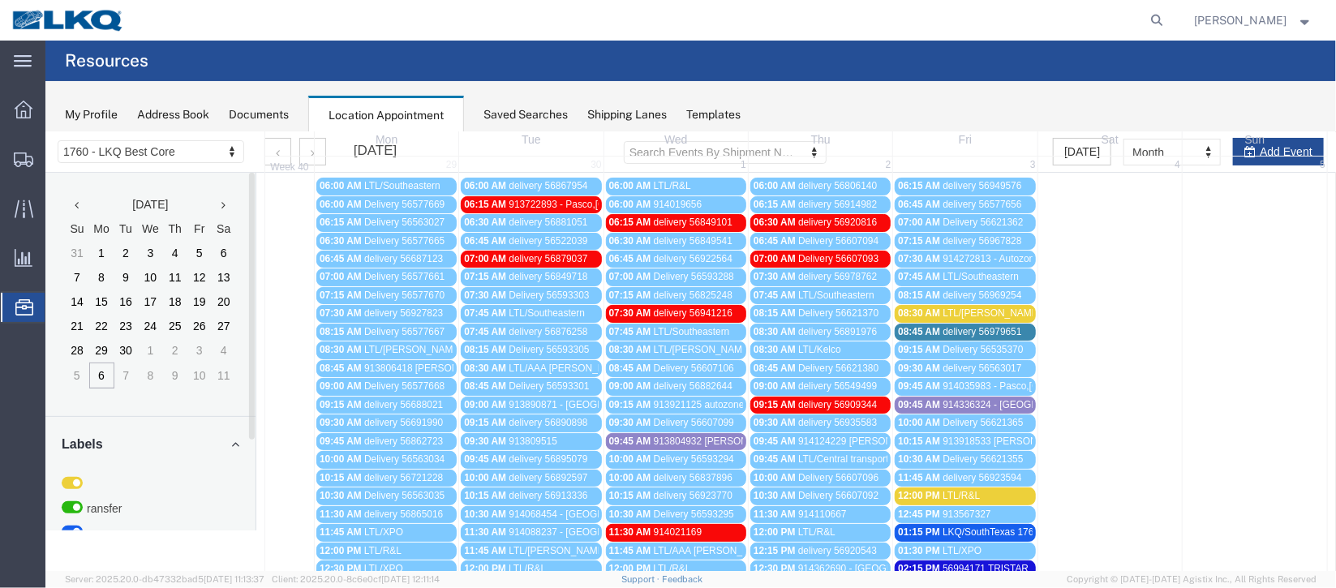
scroll to position [121, 0]
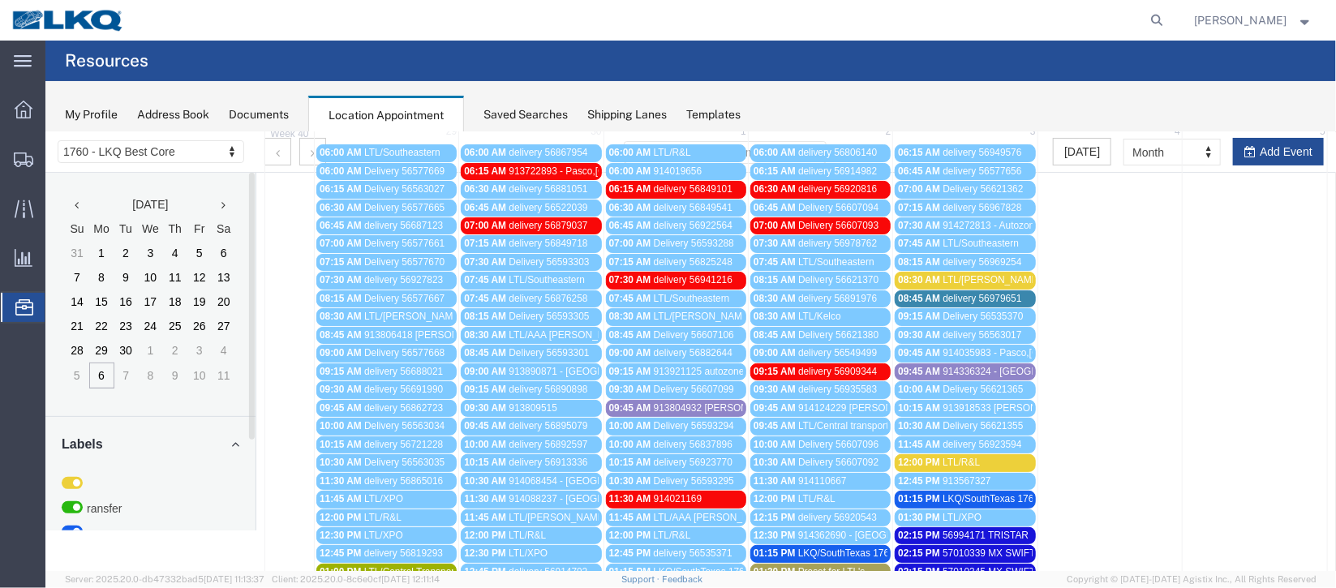
click at [699, 331] on span "Delivery 56607106" at bounding box center [693, 334] width 80 height 11
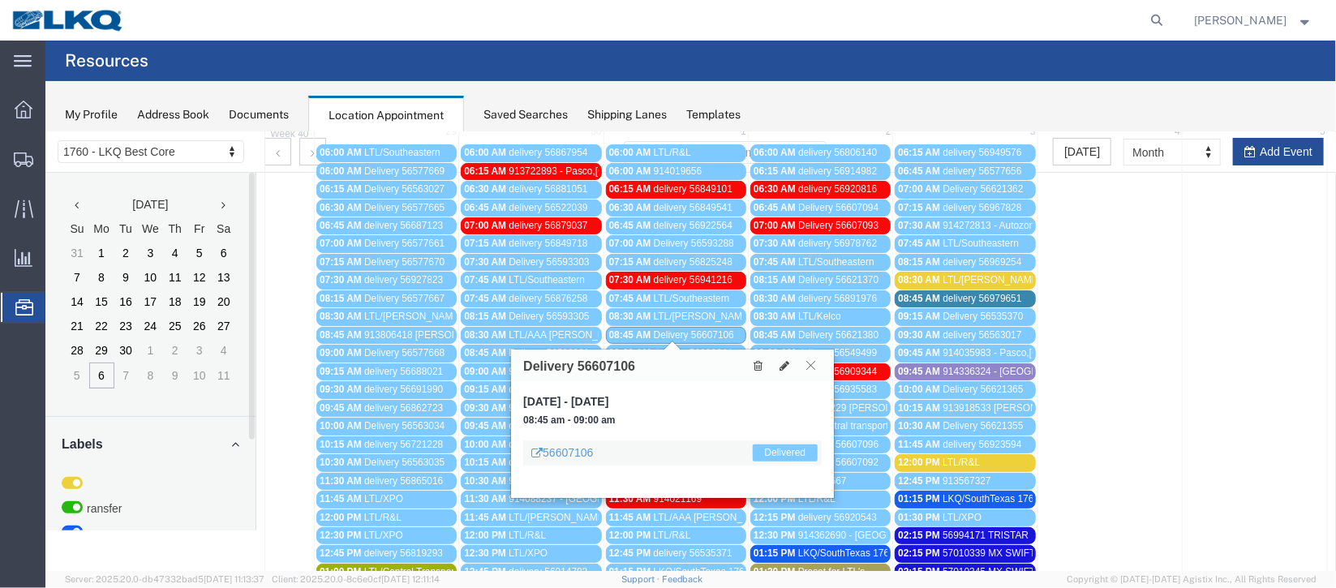
click at [815, 360] on icon at bounding box center [810, 364] width 9 height 10
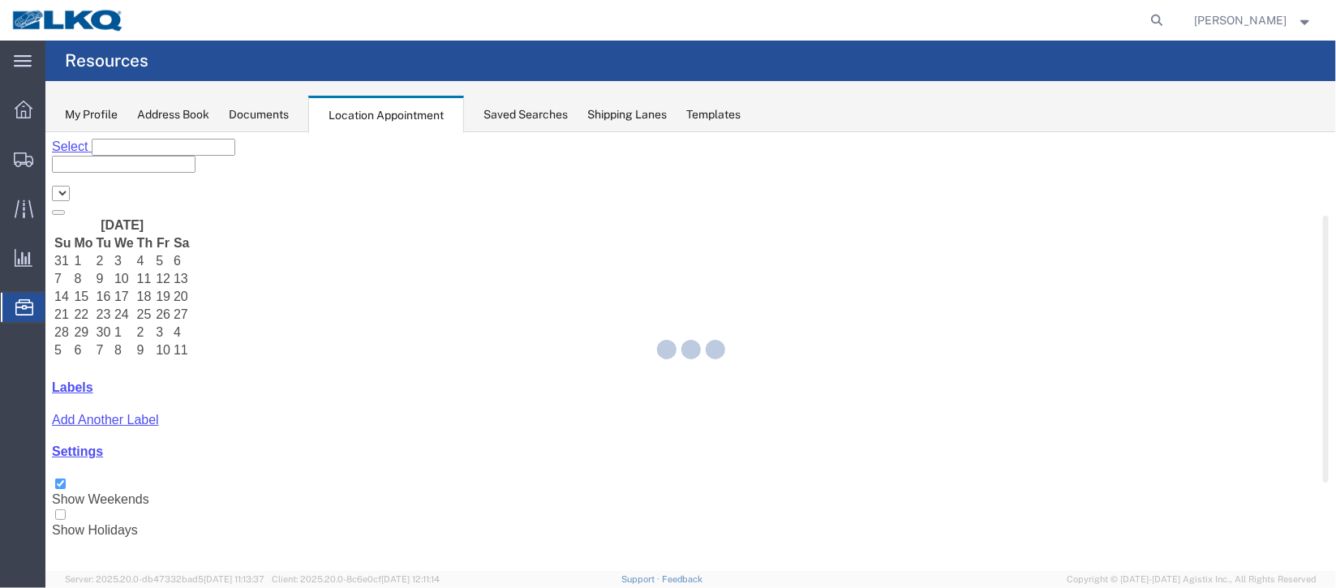
select select "27634"
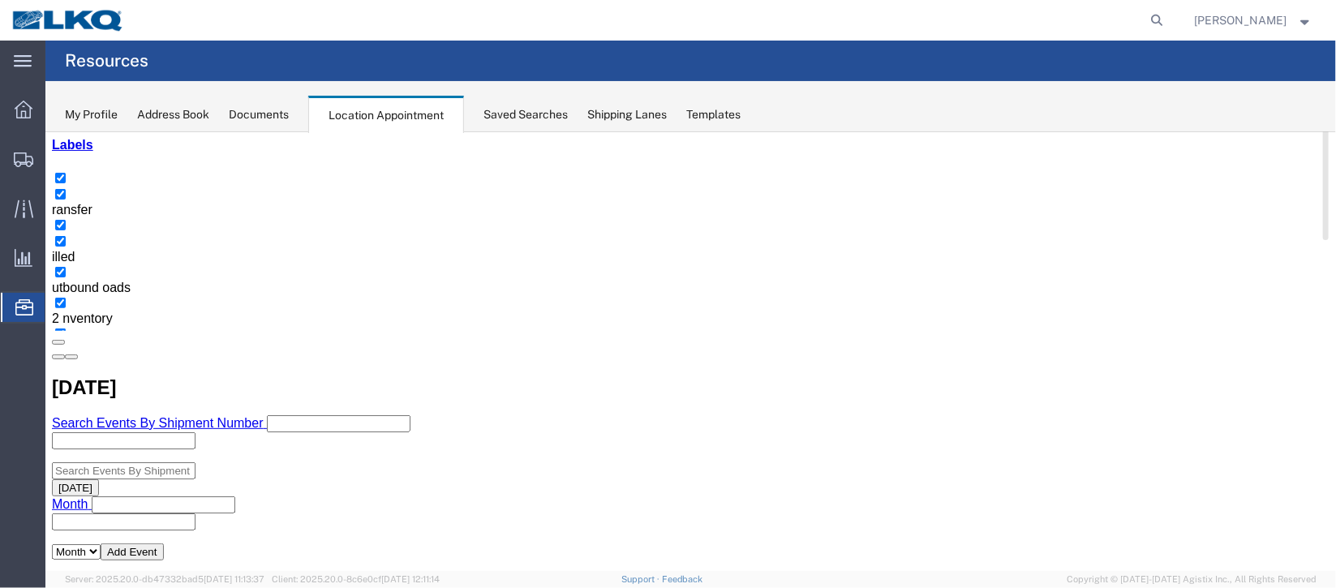
scroll to position [243, 0]
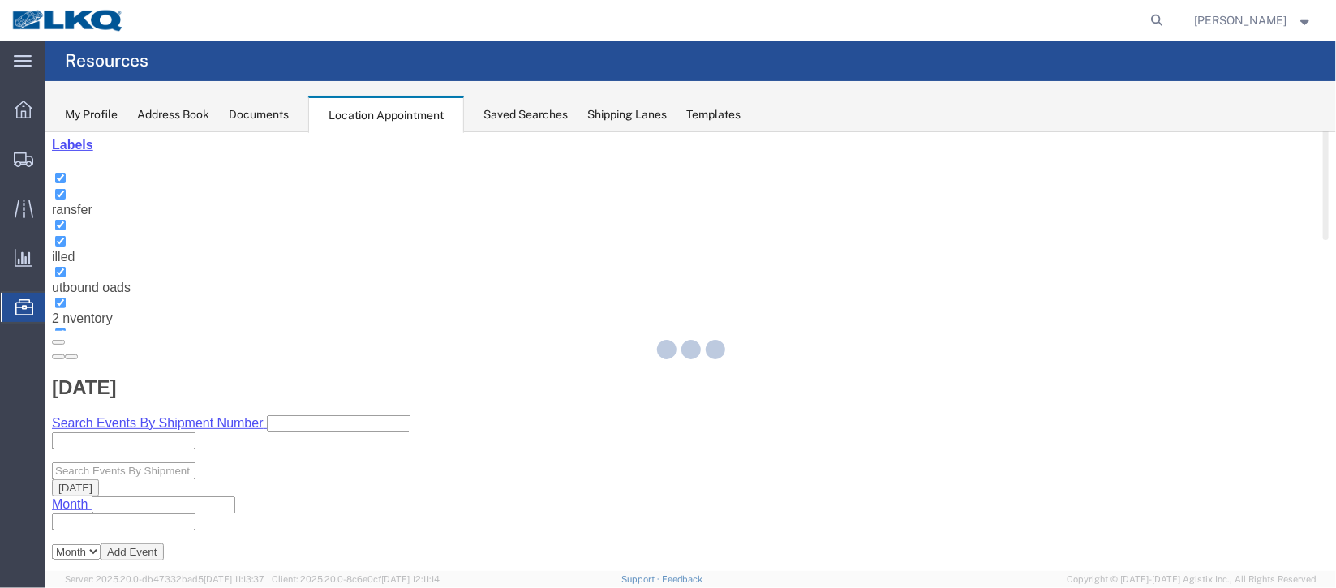
select select "1"
select select
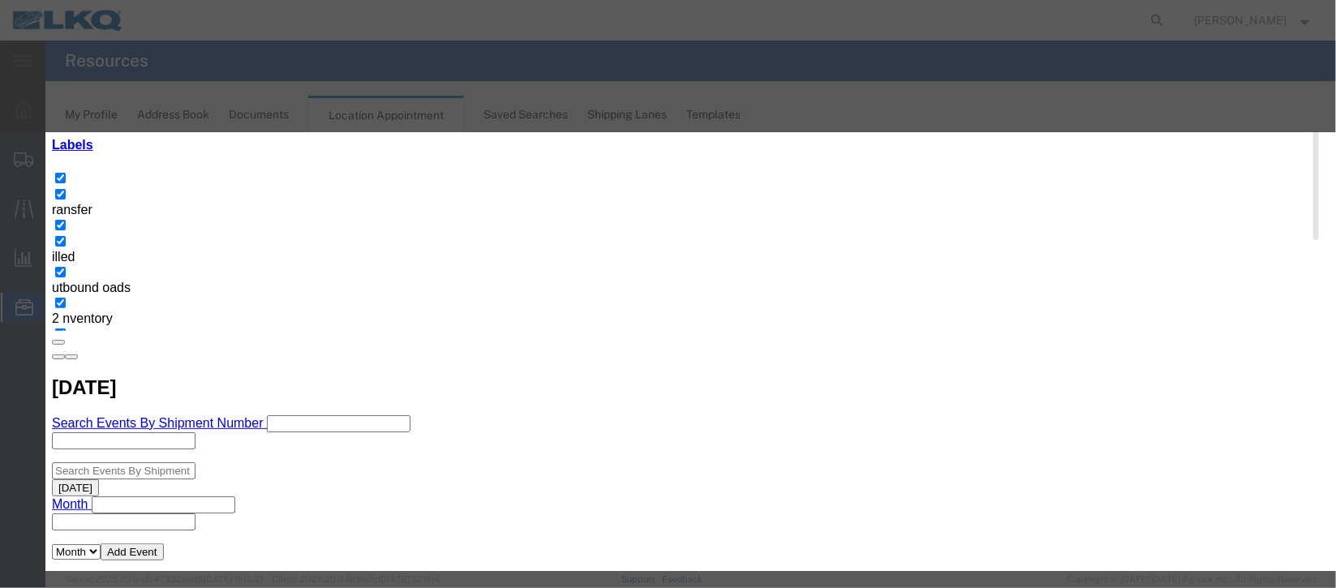
select select
type input "de"
select select "40"
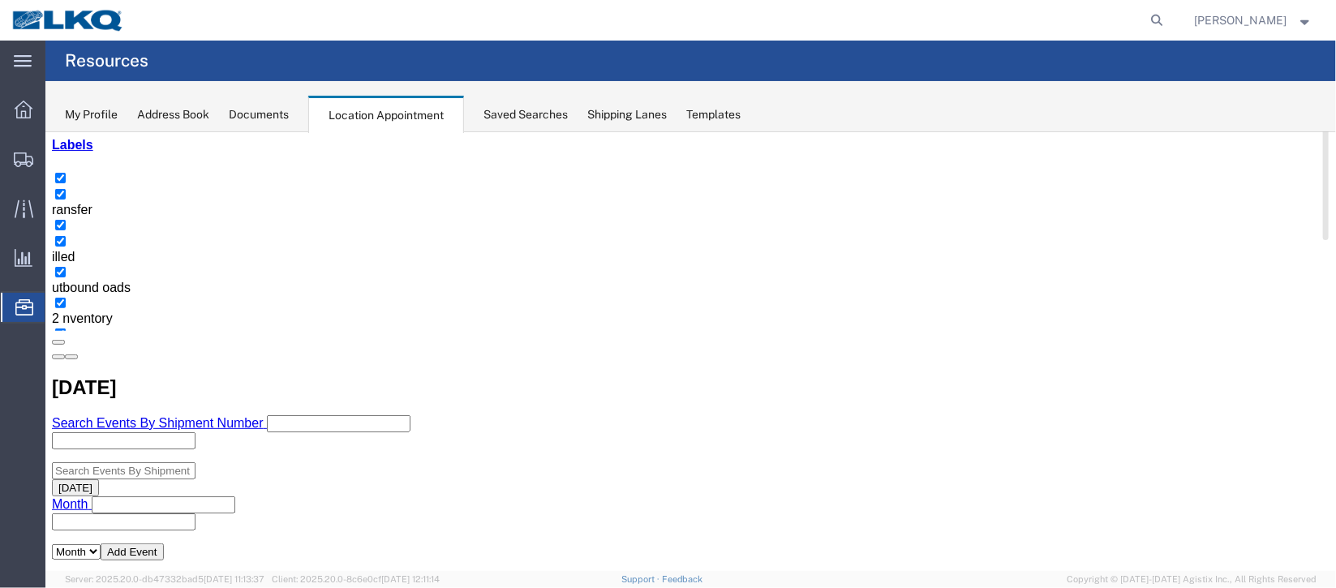
scroll to position [0, 0]
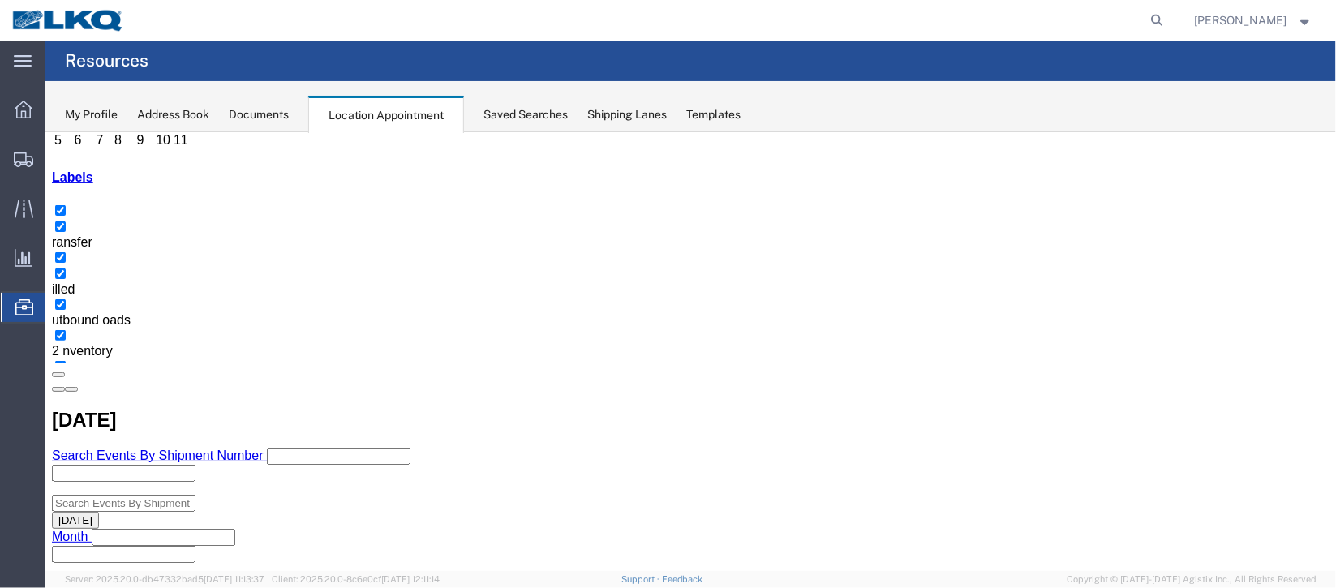
scroll to position [243, 0]
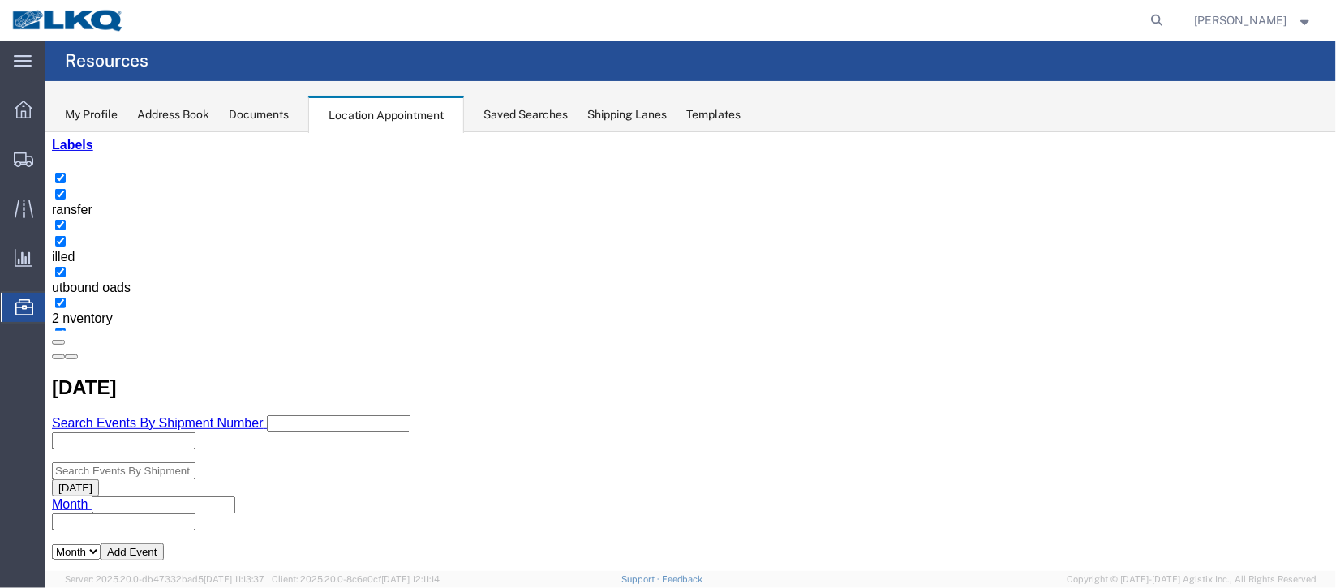
drag, startPoint x: 340, startPoint y: 357, endPoint x: 373, endPoint y: 368, distance: 34.9
select select "100"
select select "1"
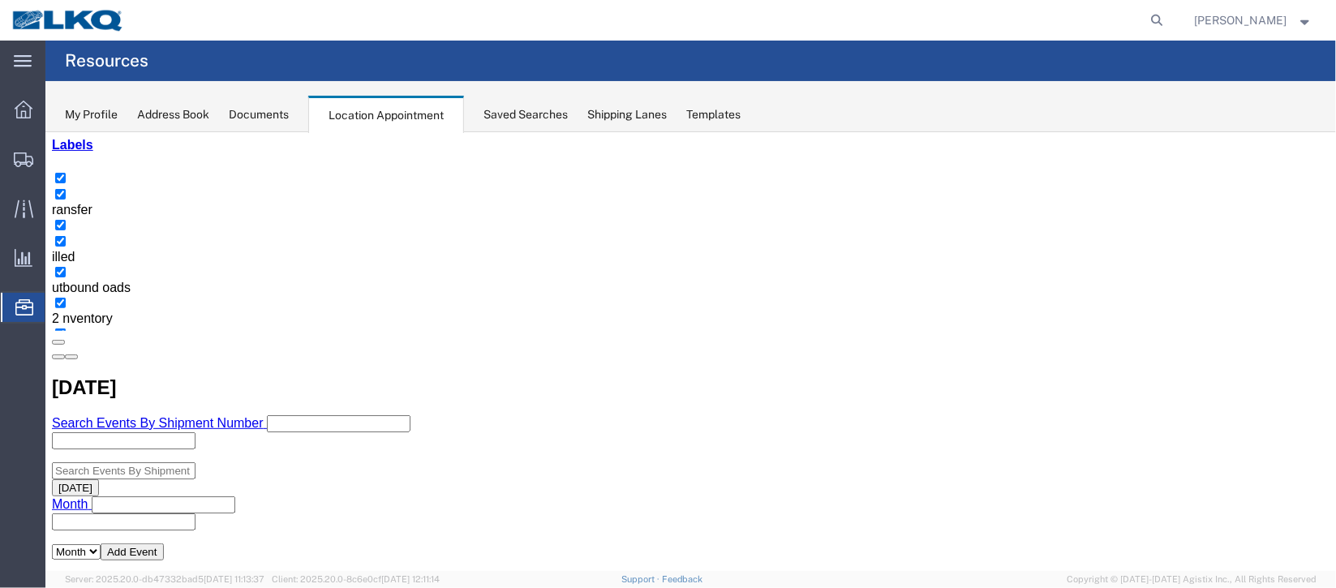
select select
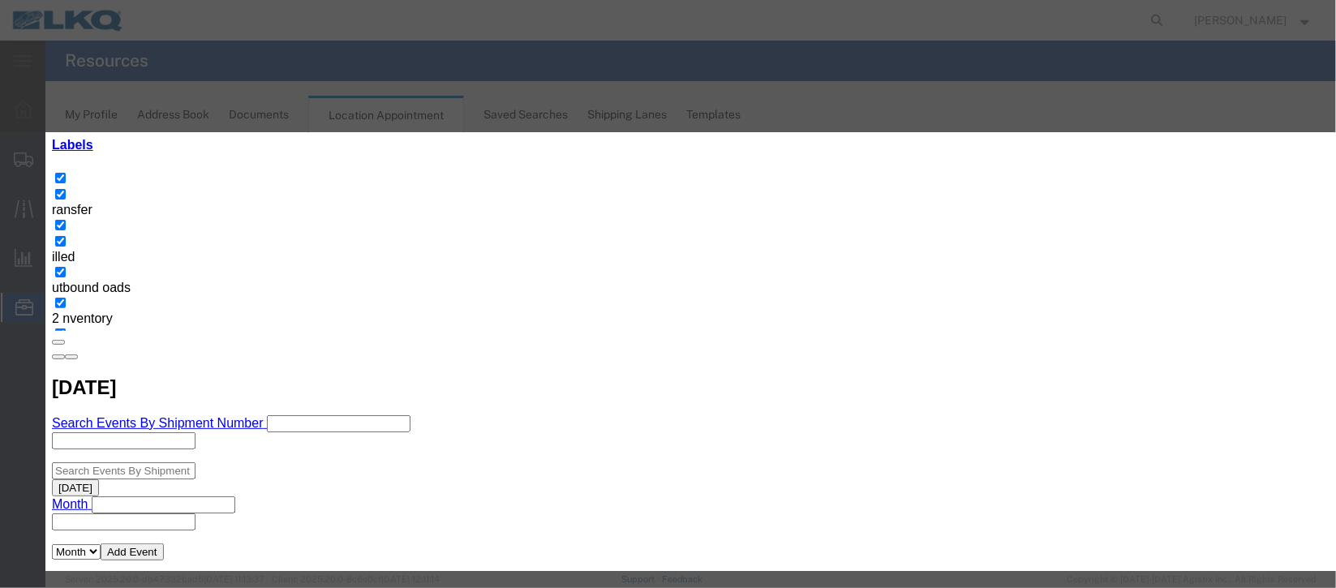
scroll to position [207, 0]
type input "de"
select select "40"
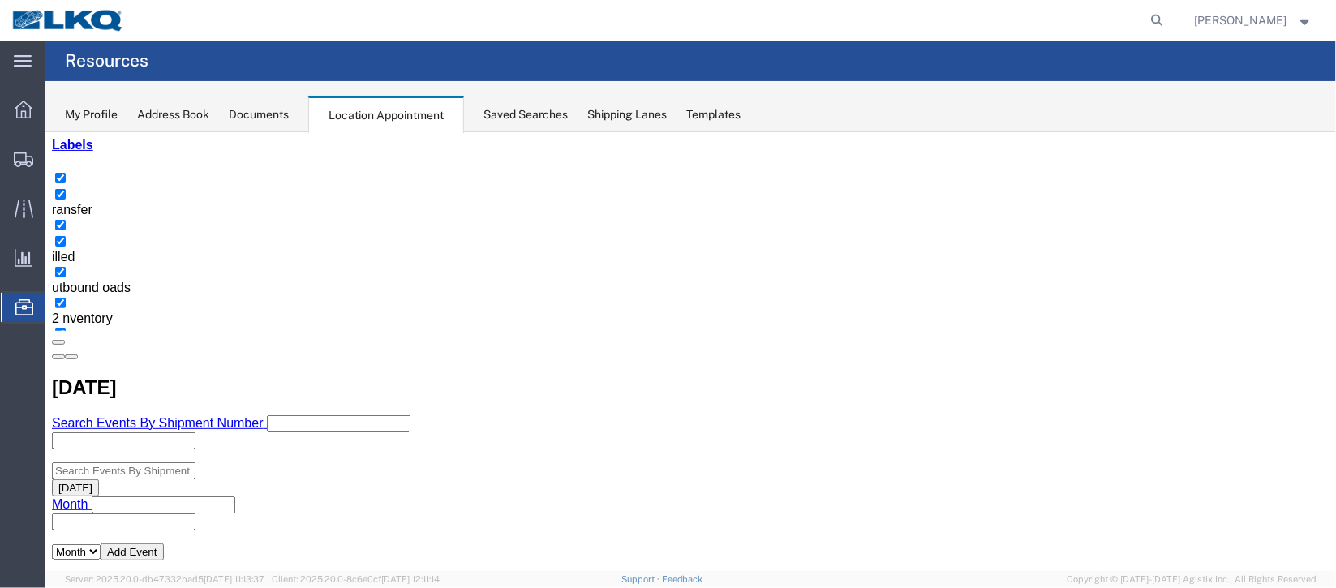
scroll to position [0, 0]
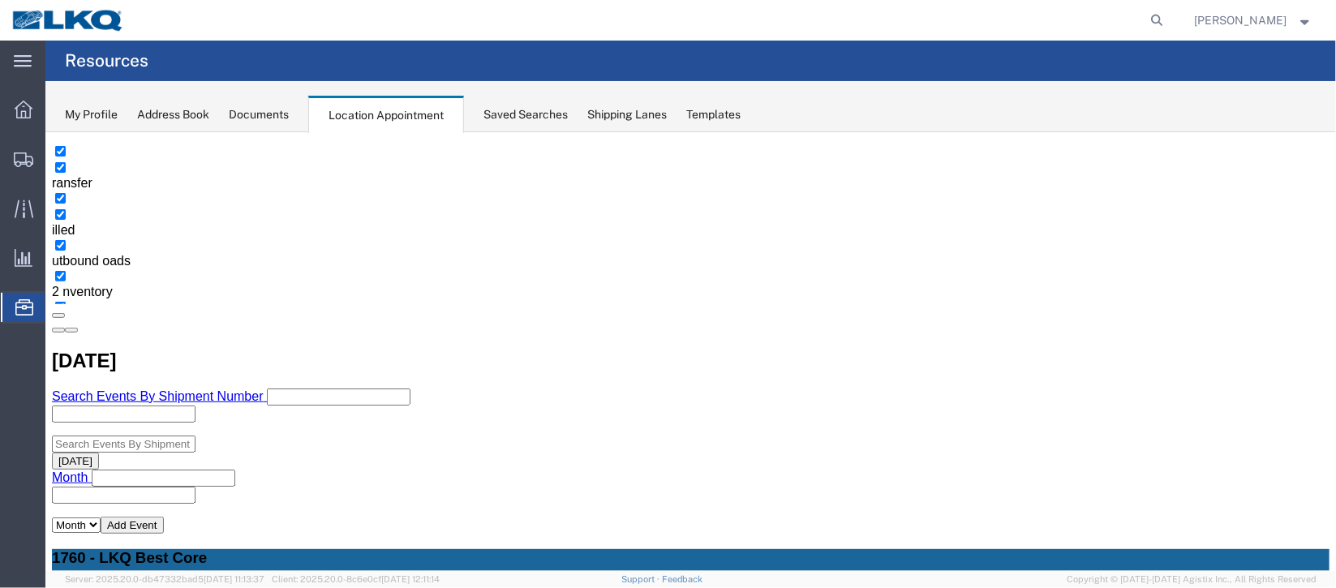
scroll to position [243, 0]
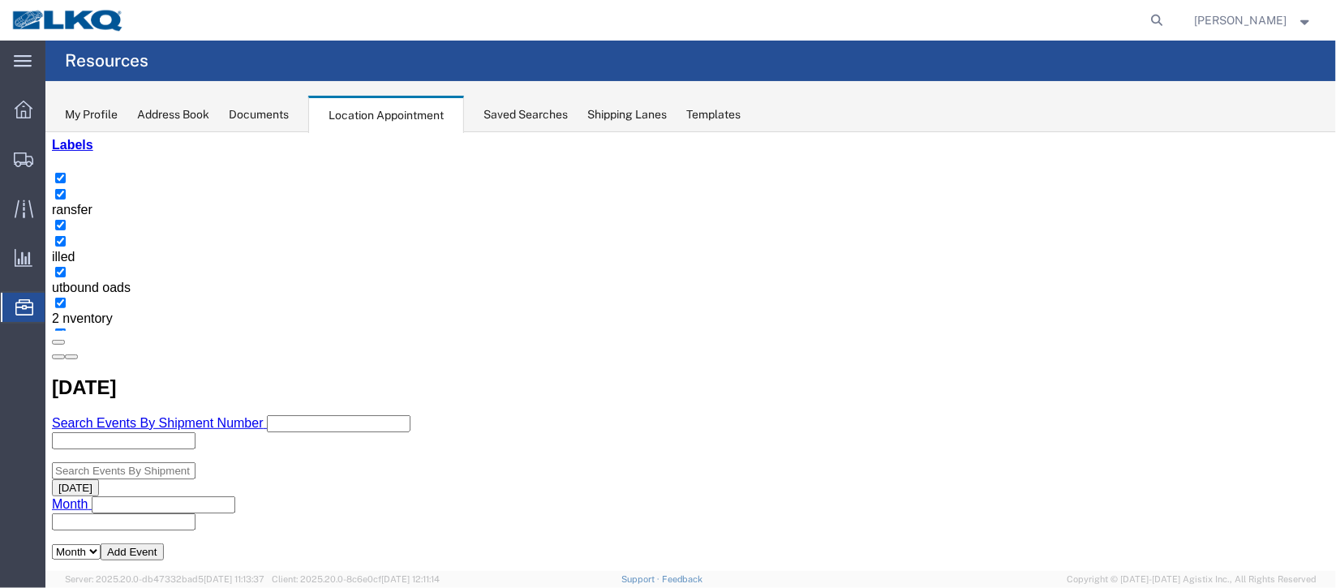
select select "1"
select select "24"
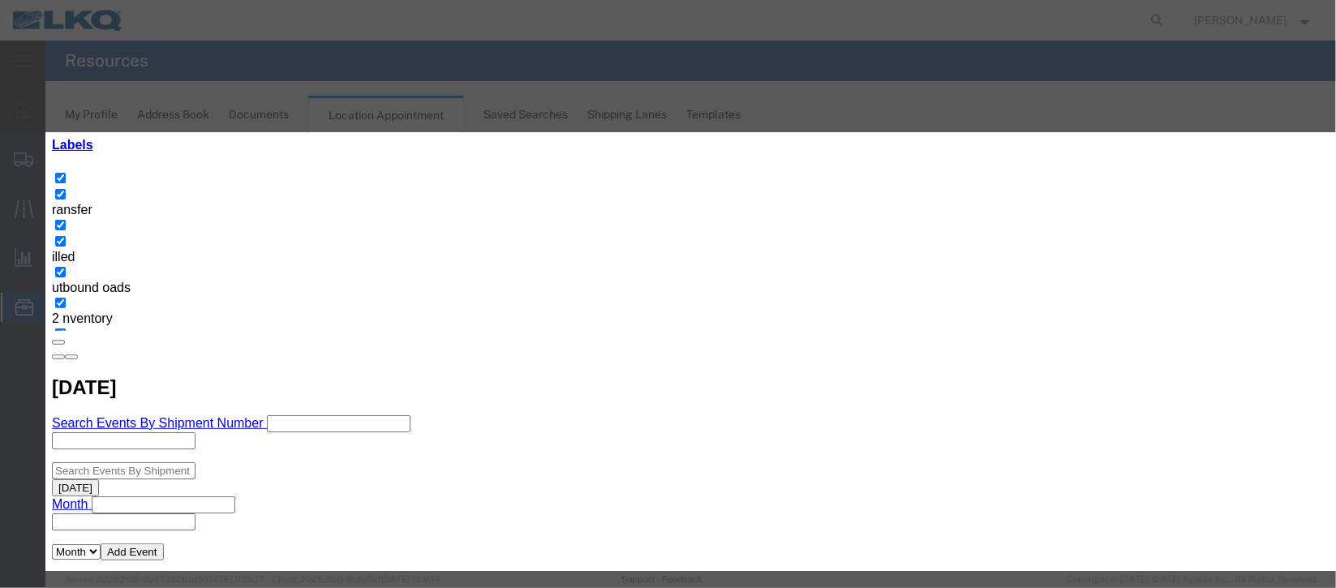
scroll to position [199, 0]
type input "de"
select select "40"
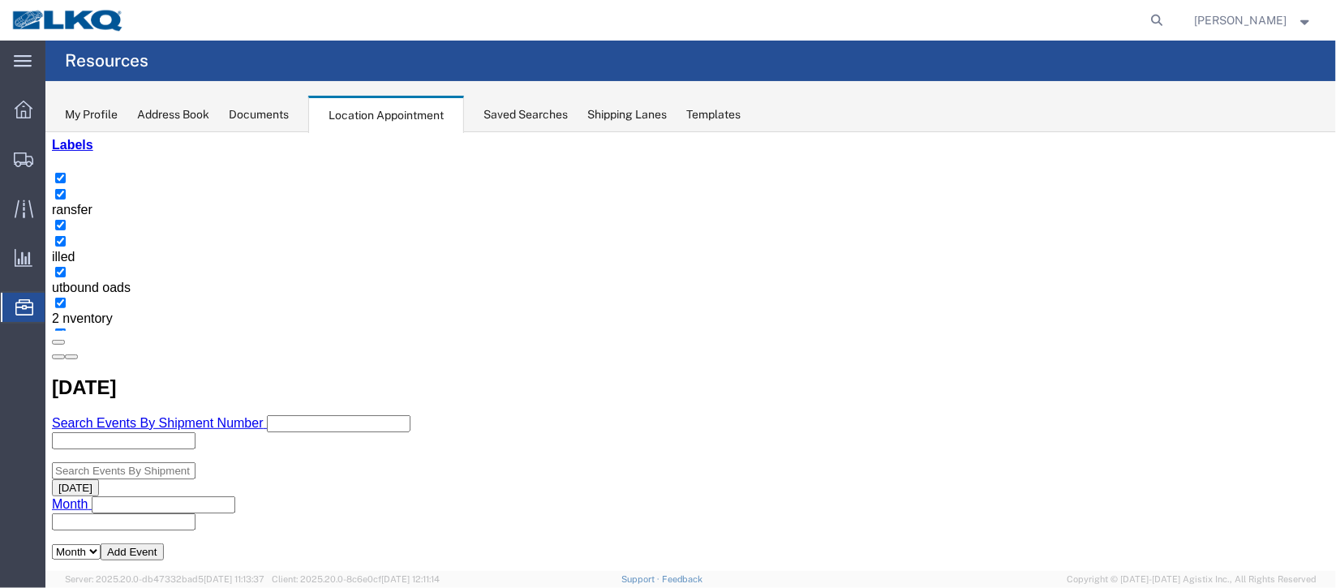
scroll to position [0, 0]
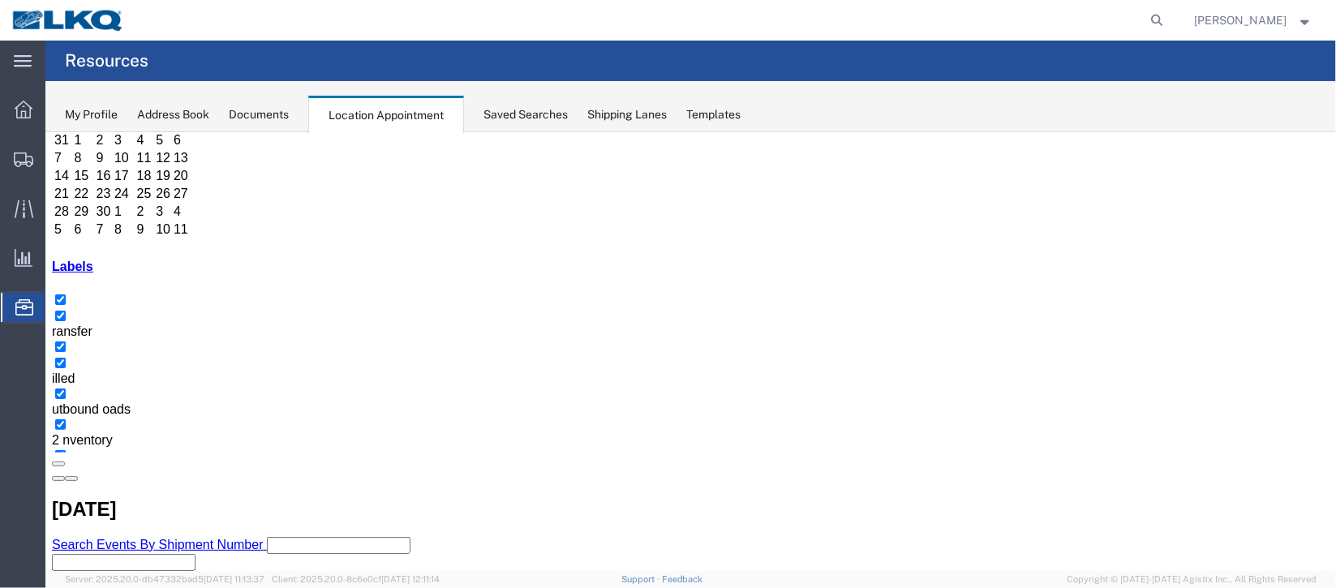
scroll to position [243, 0]
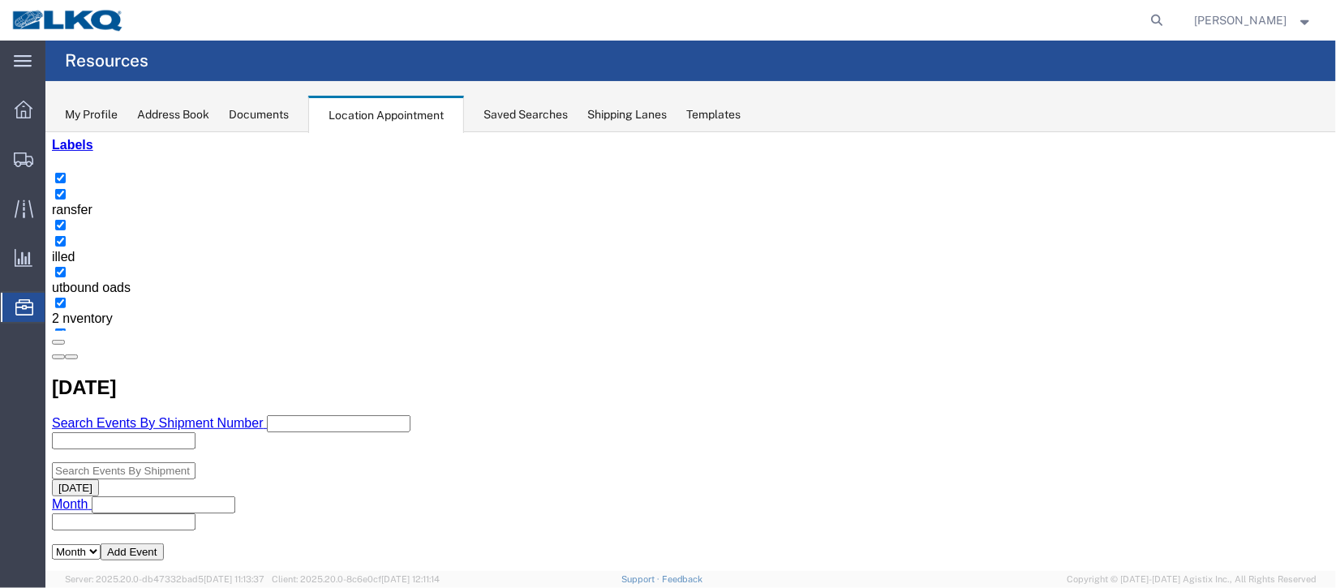
select select "1"
select select "24"
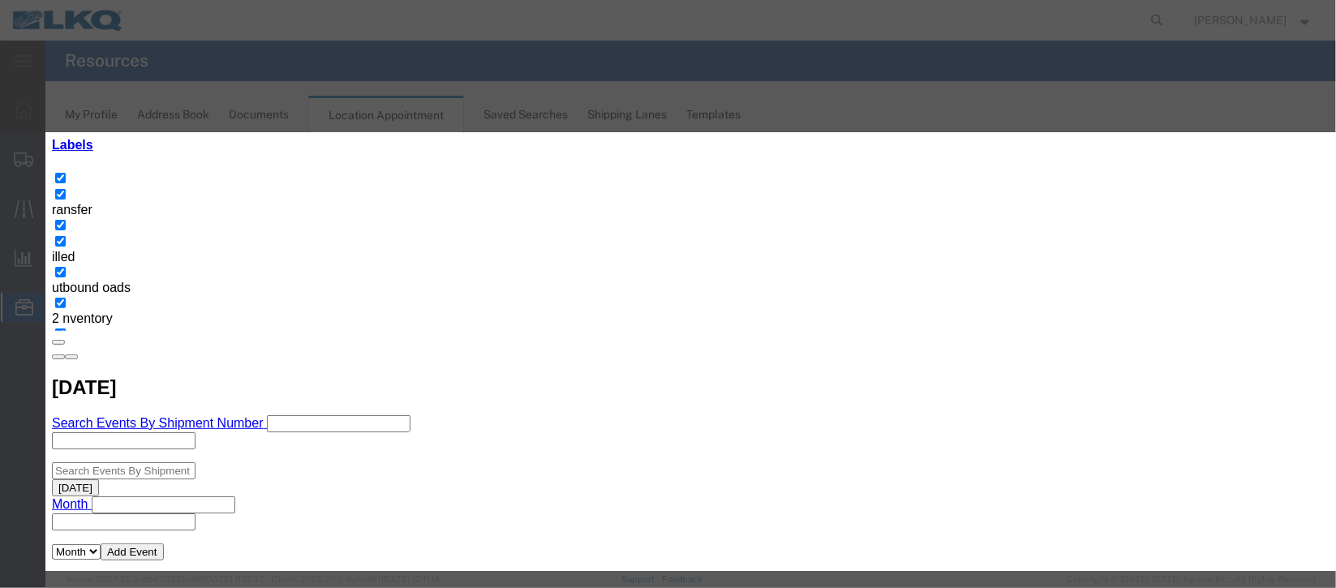
select select
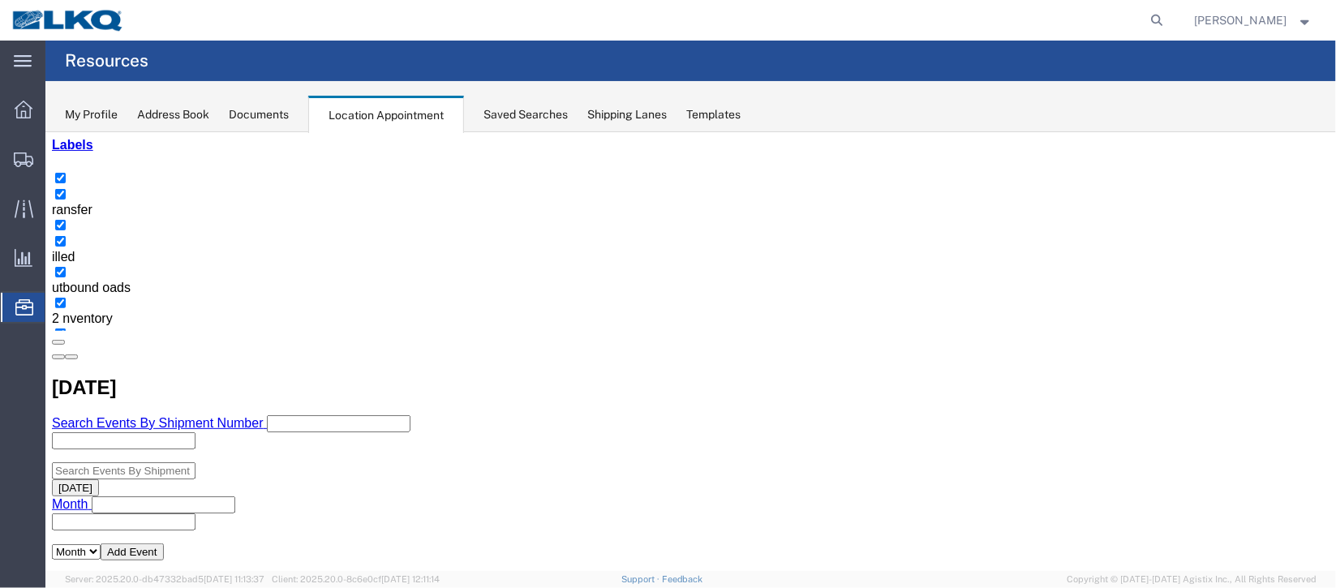
select select "1"
select select "22"
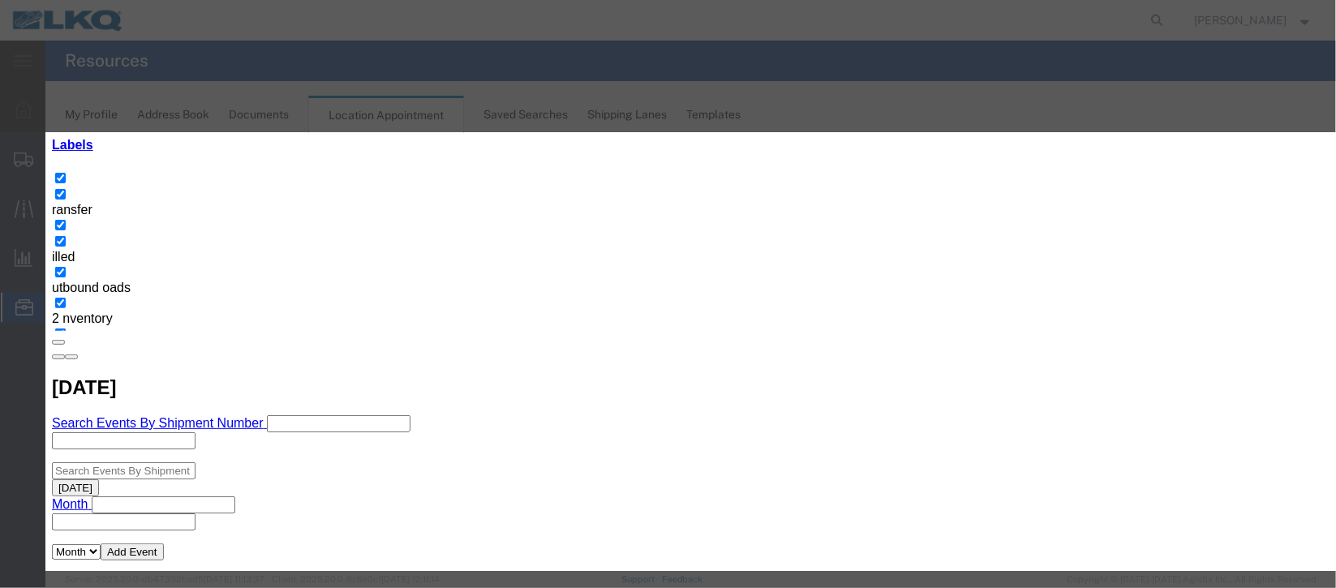
scroll to position [199, 0]
type input "de"
select select "40"
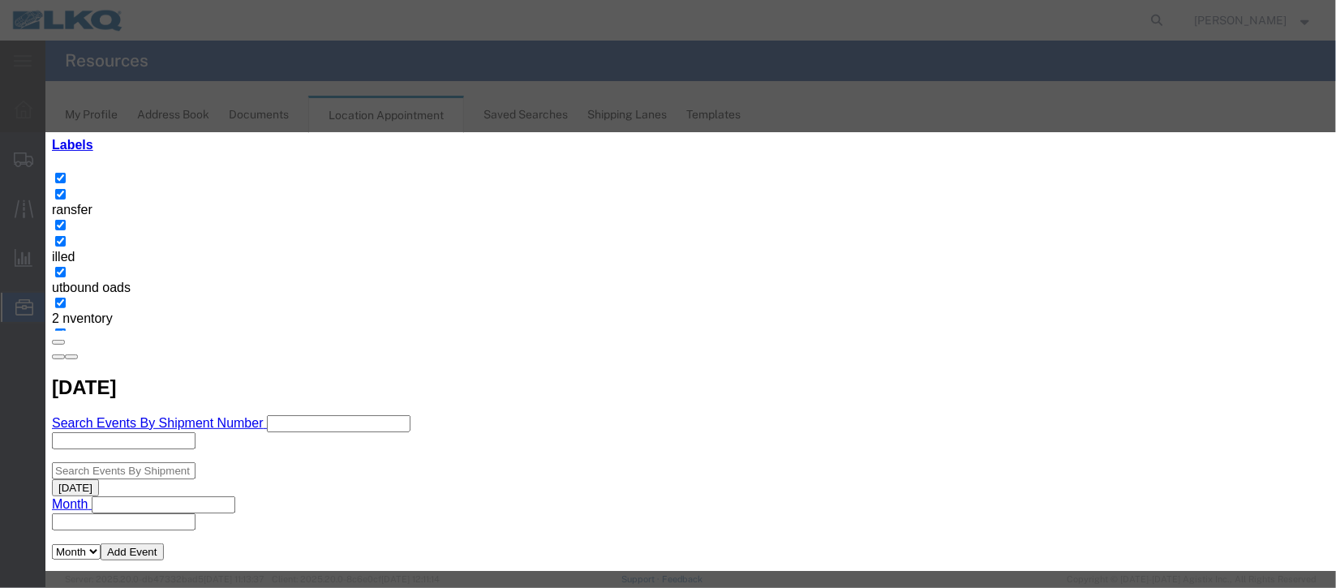
scroll to position [0, 0]
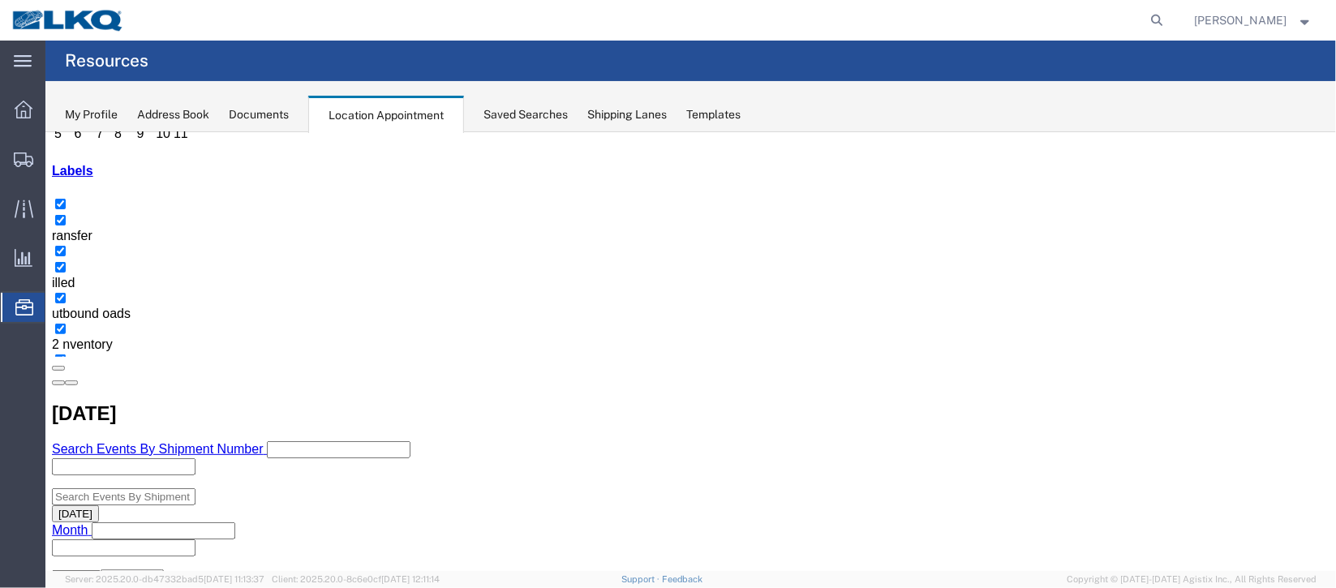
scroll to position [243, 0]
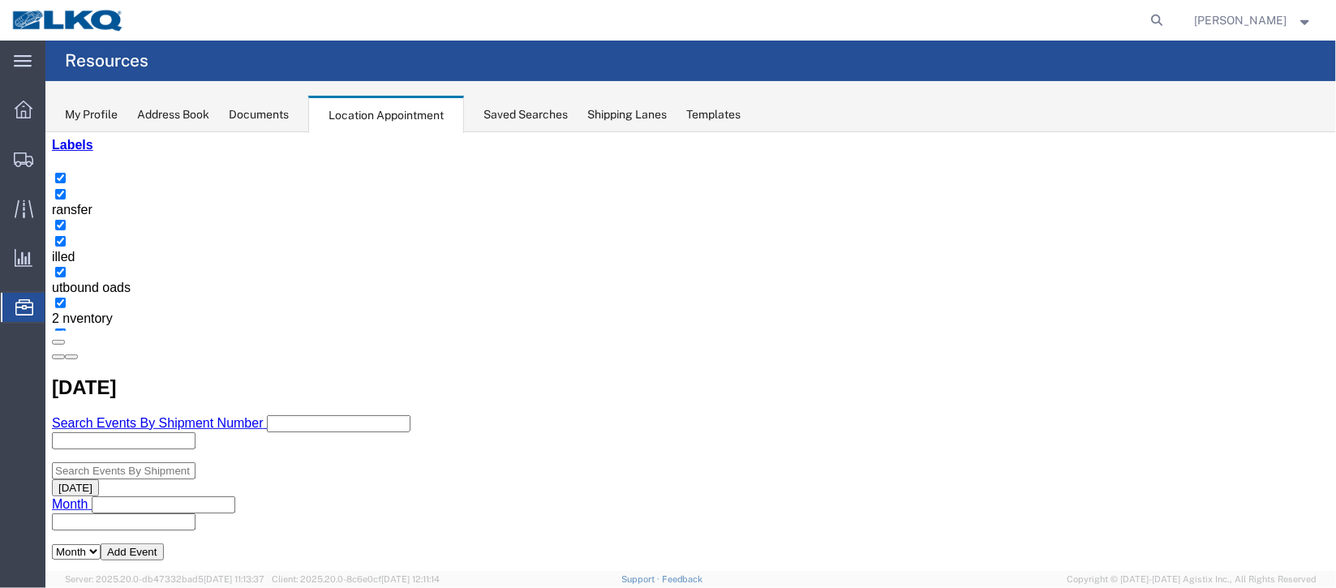
select select "1"
select select "24"
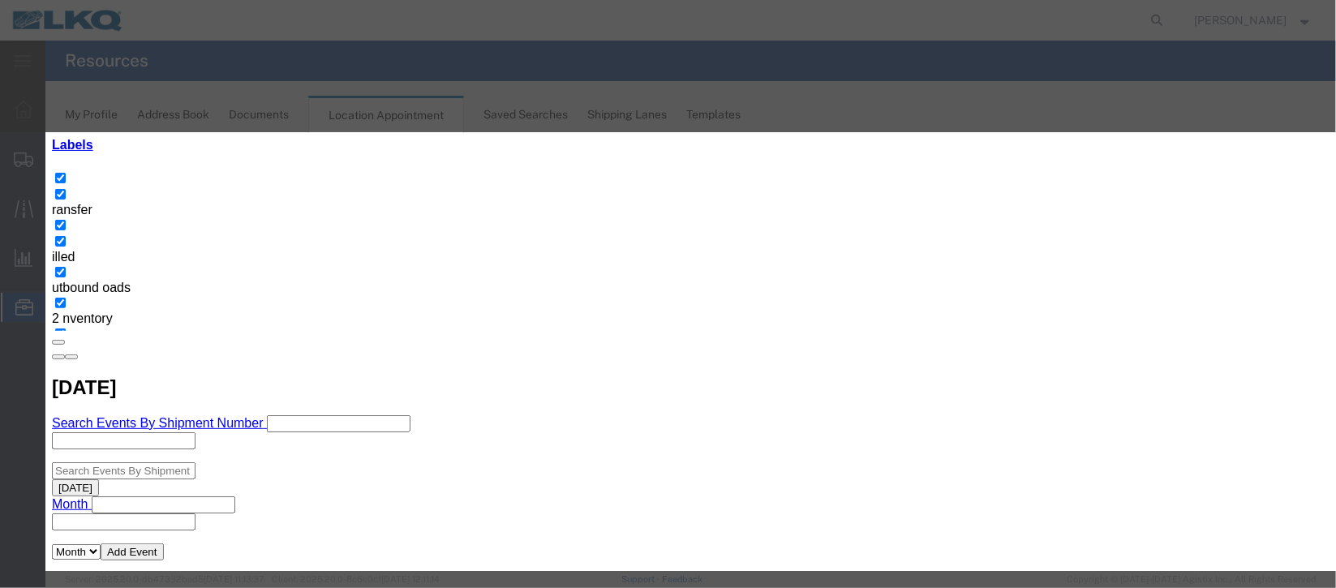
select select
type input "de"
select select "40"
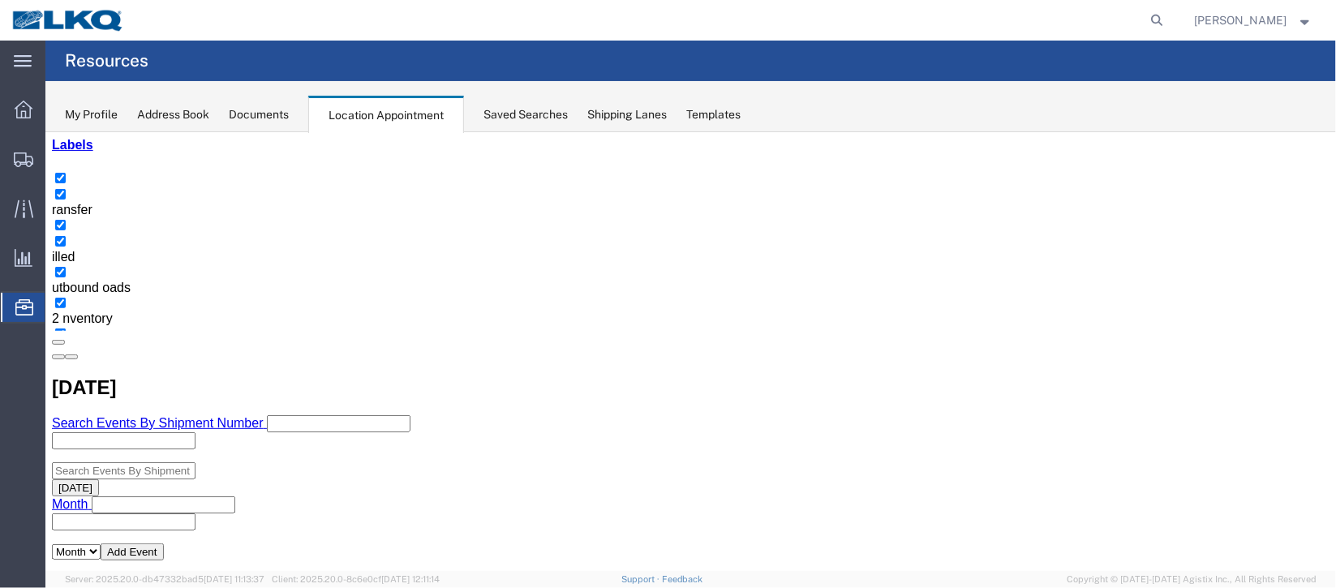
scroll to position [0, 0]
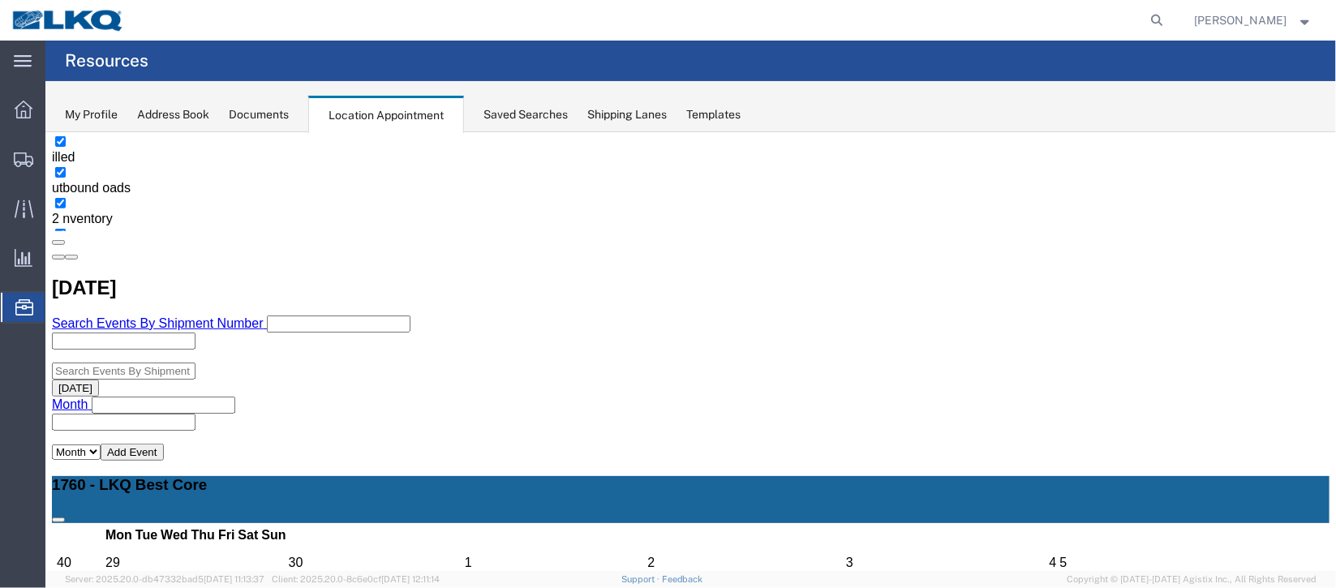
scroll to position [364, 0]
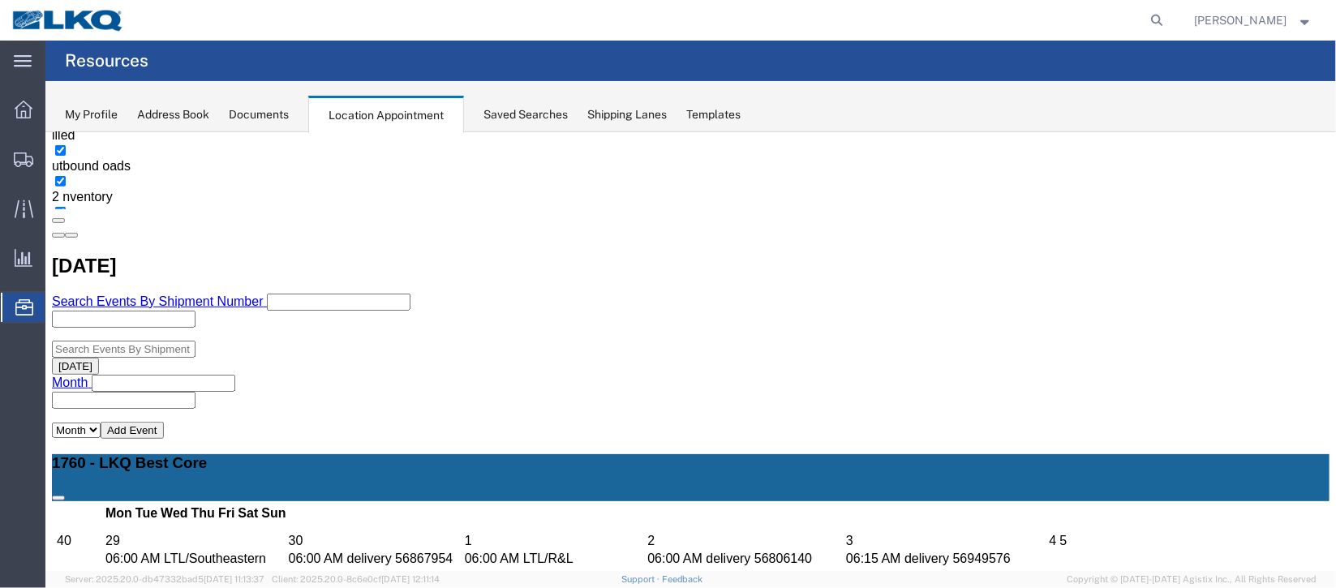
select select "1"
select select "24"
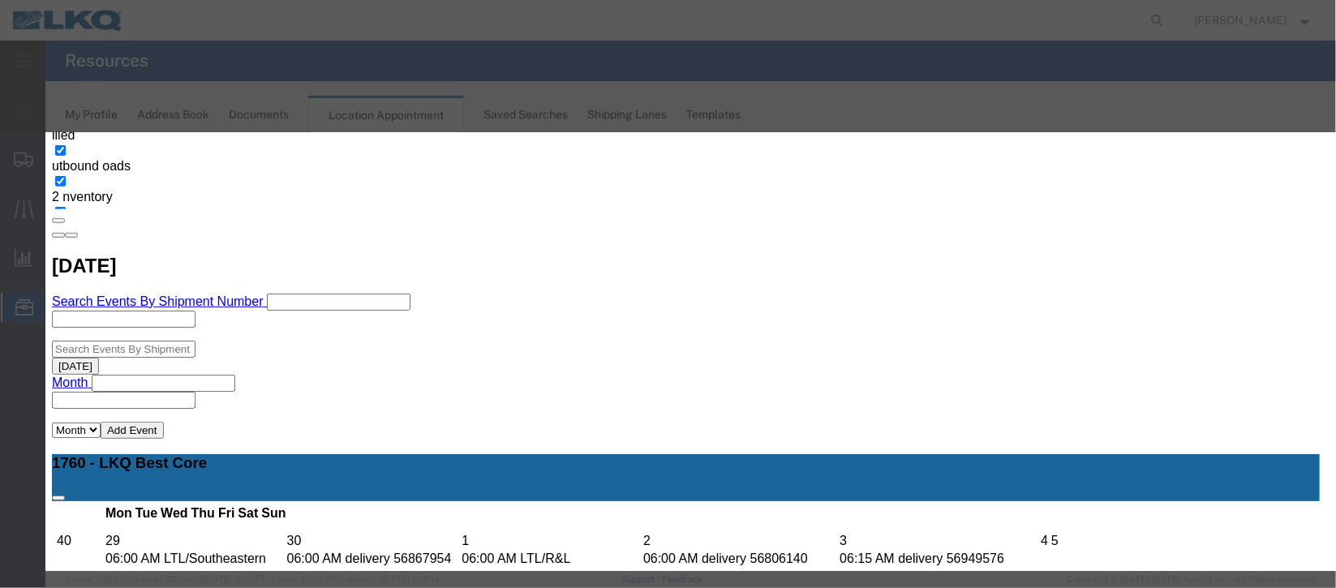
scroll to position [199, 0]
type input "de"
select select "40"
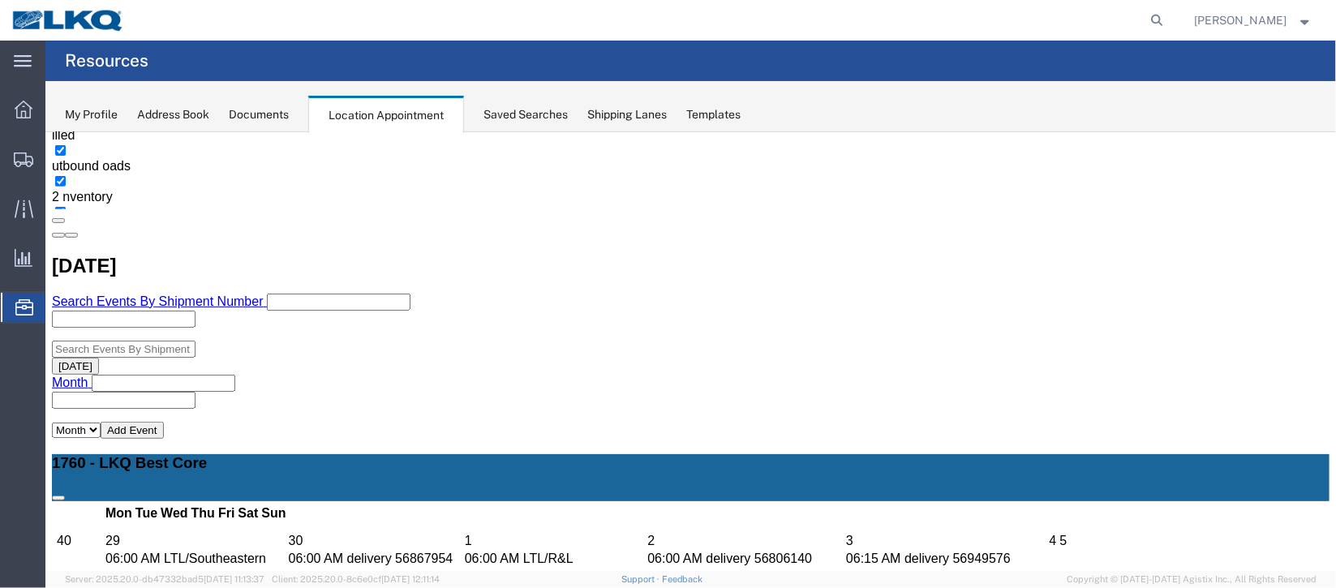
scroll to position [0, 0]
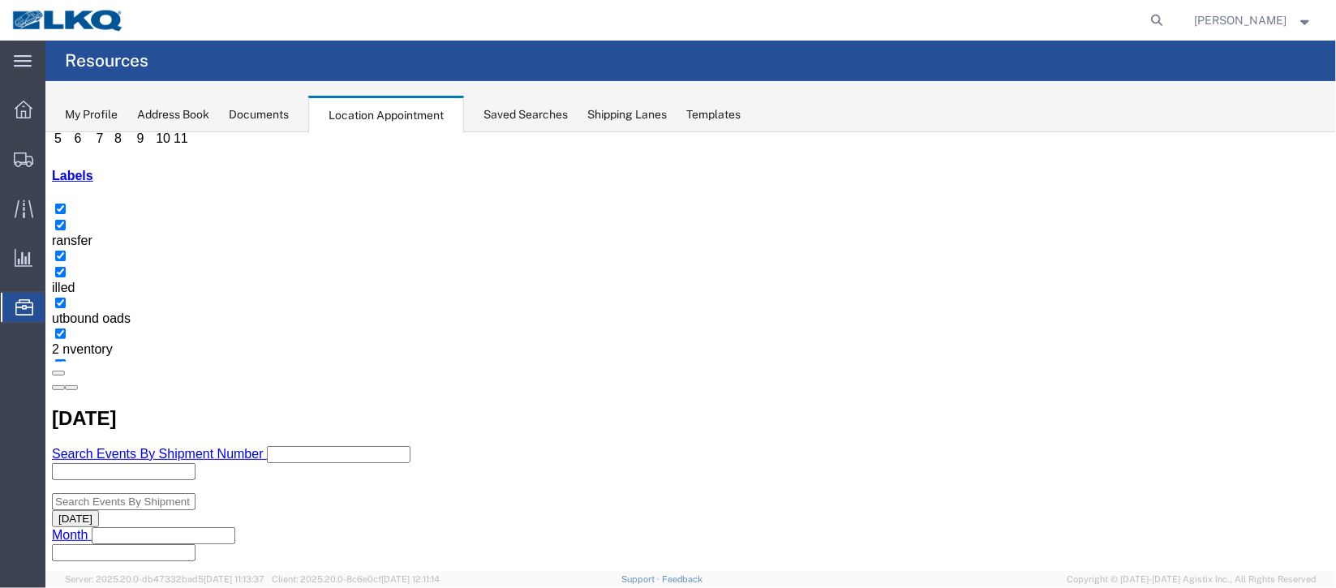
scroll to position [243, 0]
